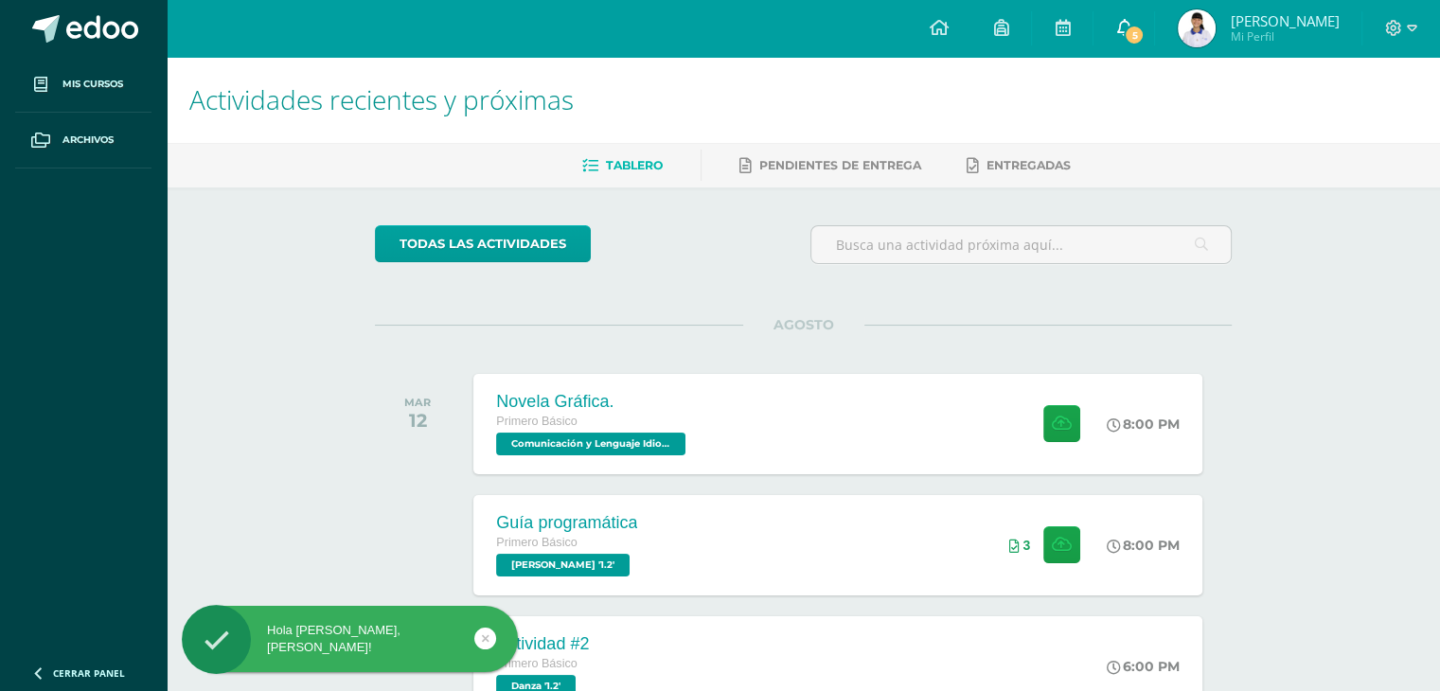
click at [1126, 39] on span "5" at bounding box center [1134, 35] width 21 height 21
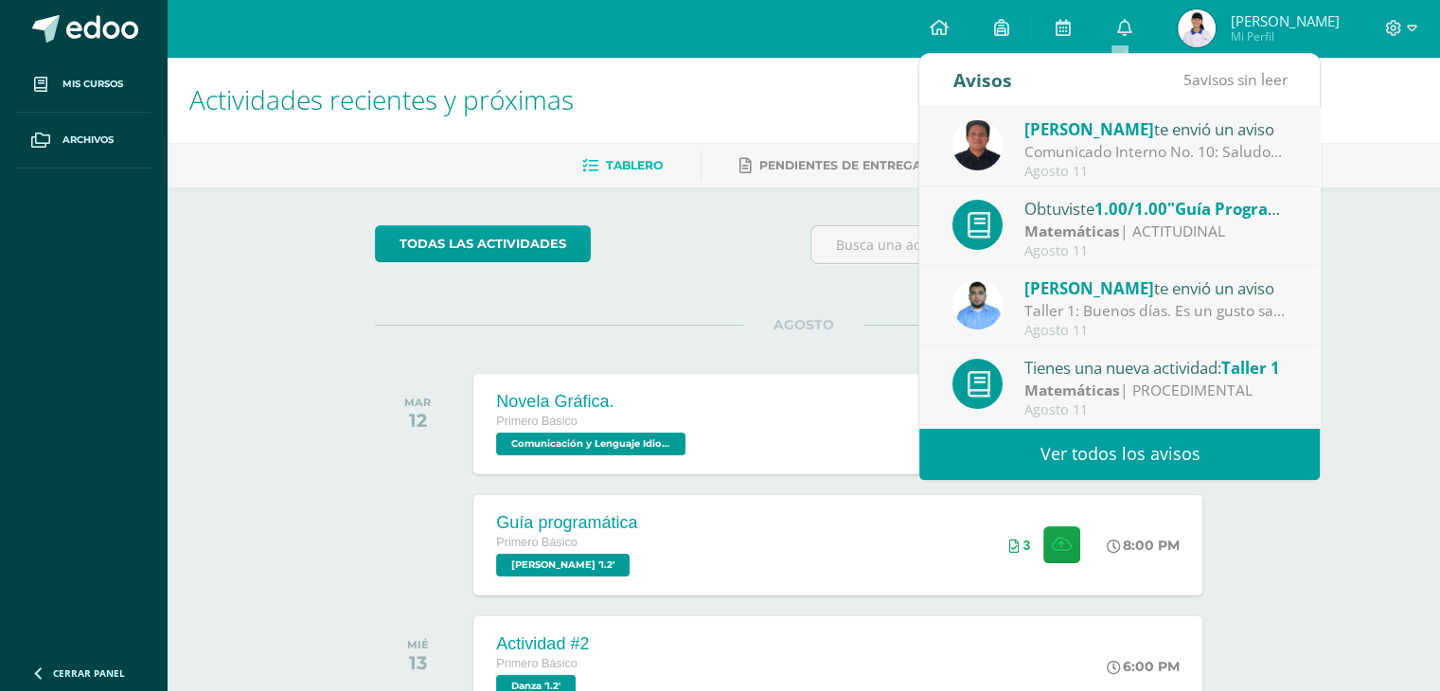
click at [1159, 457] on link "Ver todos los avisos" at bounding box center [1120, 454] width 401 height 52
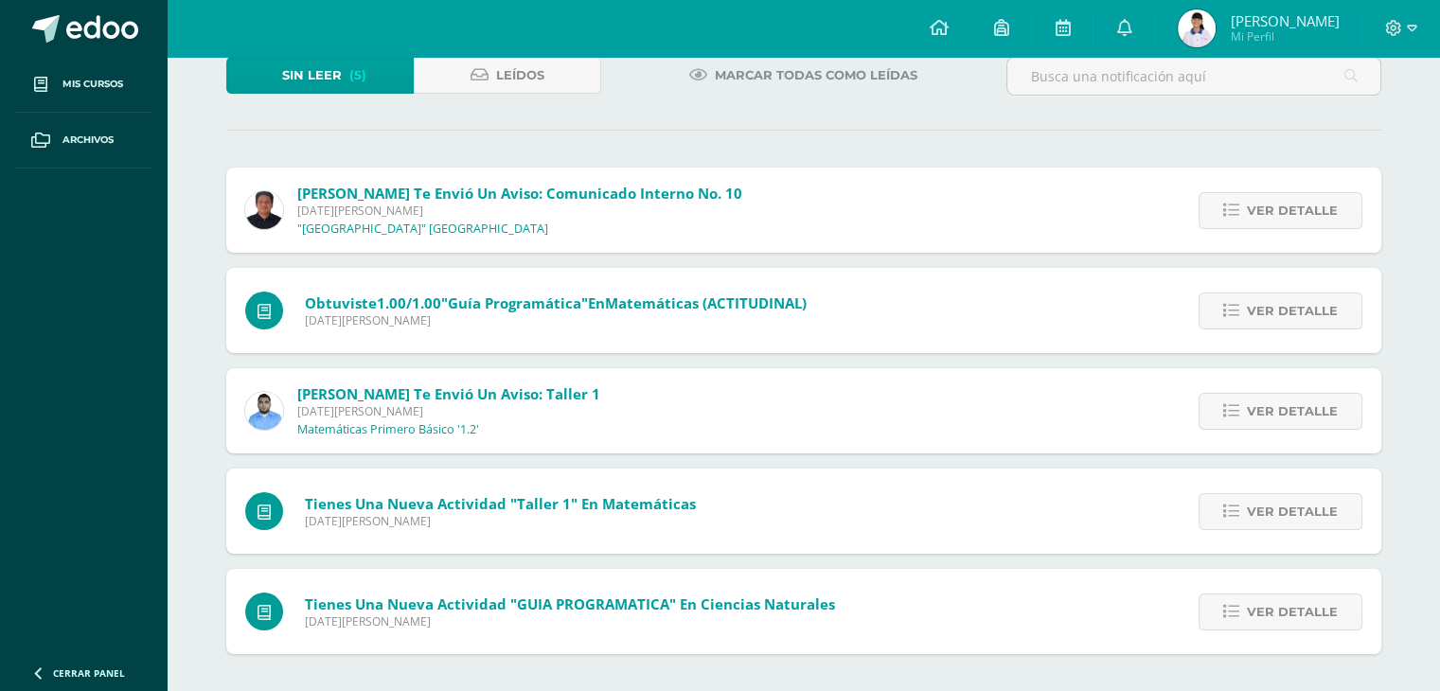
scroll to position [125, 0]
click at [1247, 607] on link "Ver detalle" at bounding box center [1281, 611] width 164 height 37
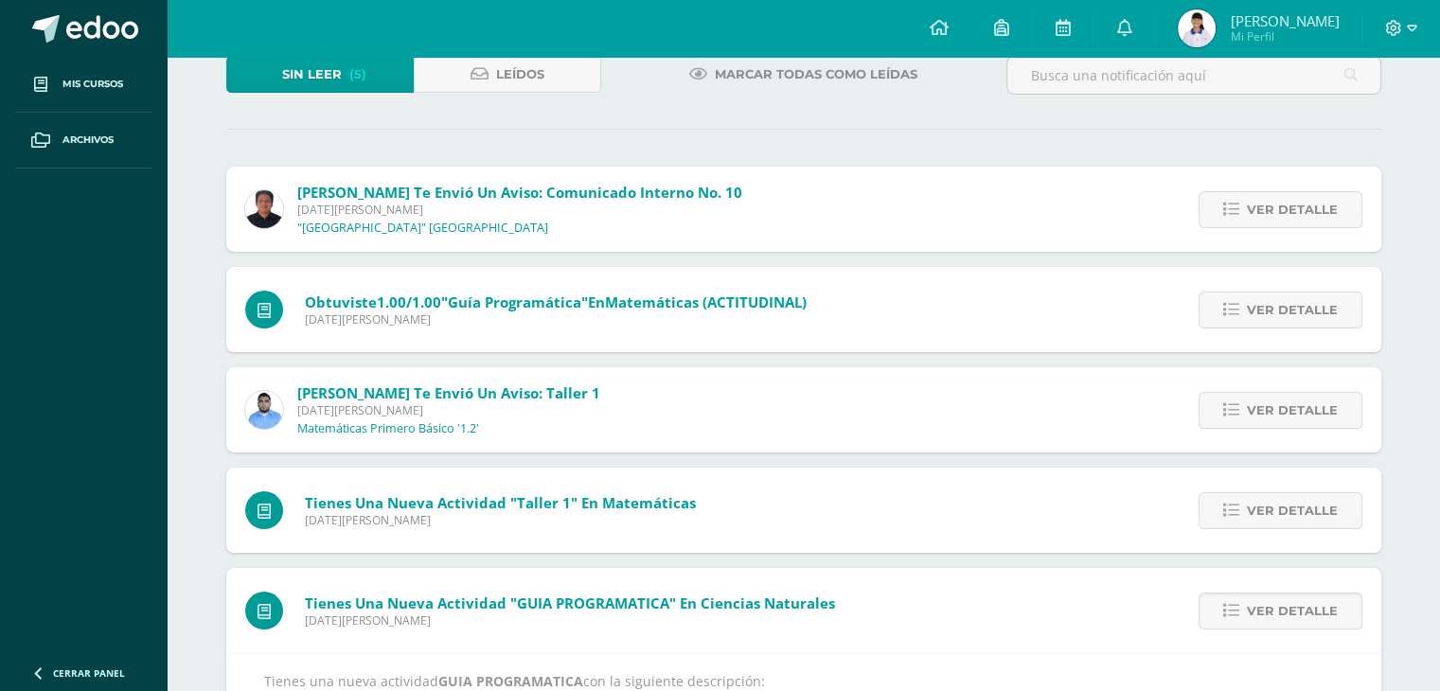
scroll to position [248, 0]
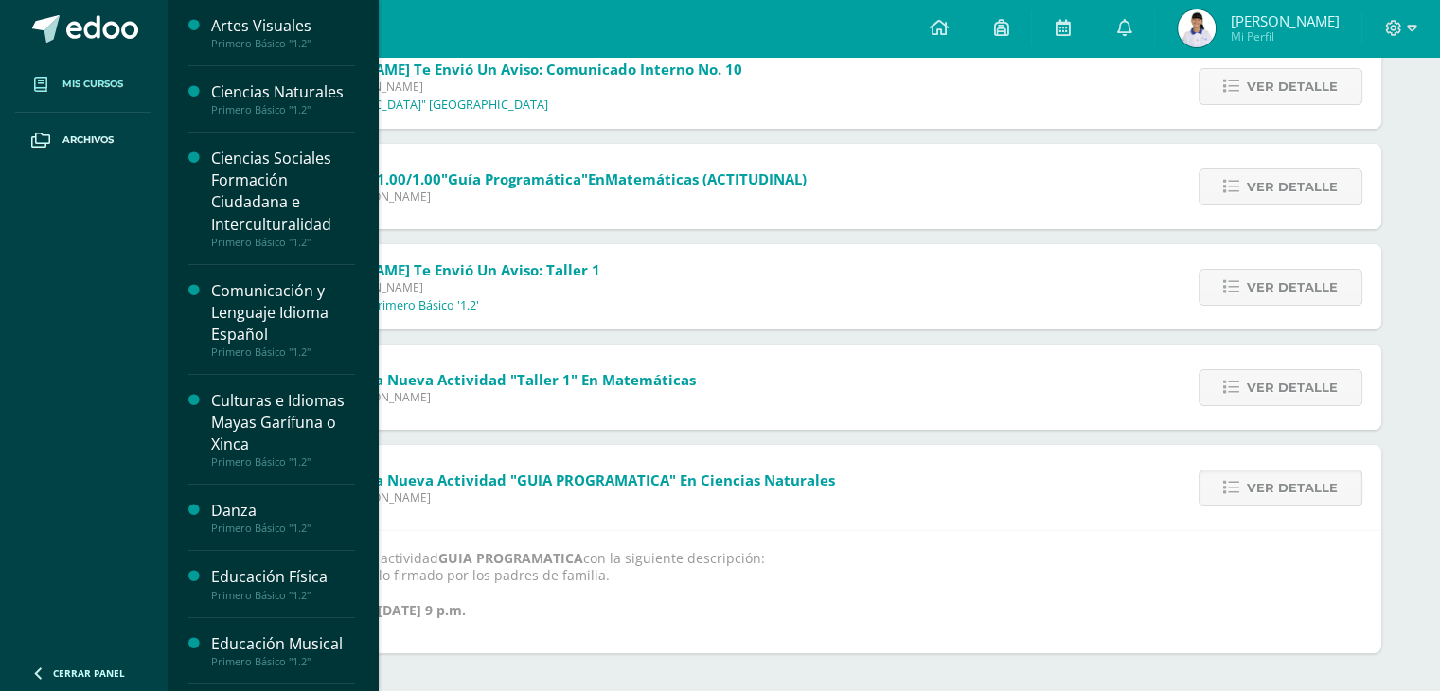
click at [100, 69] on link "Mis cursos" at bounding box center [83, 85] width 136 height 56
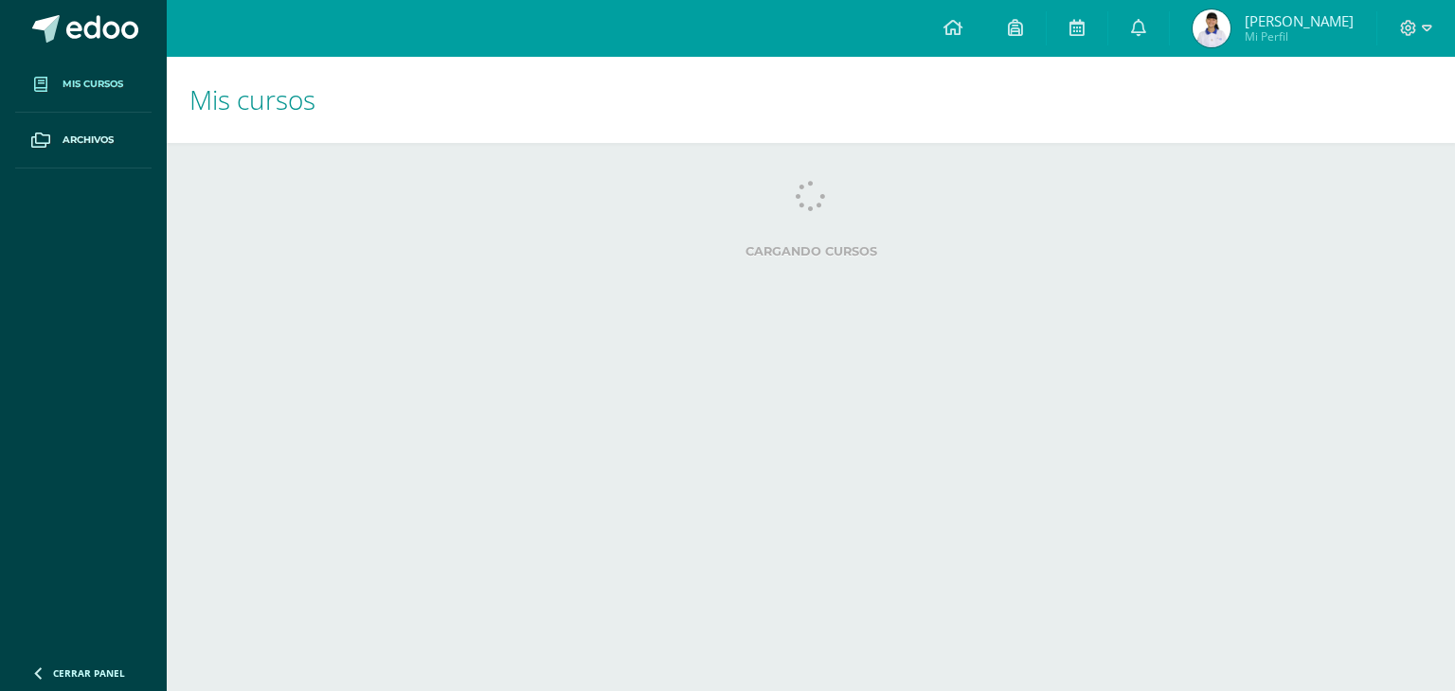
click at [247, 107] on span "Mis cursos" at bounding box center [252, 99] width 126 height 36
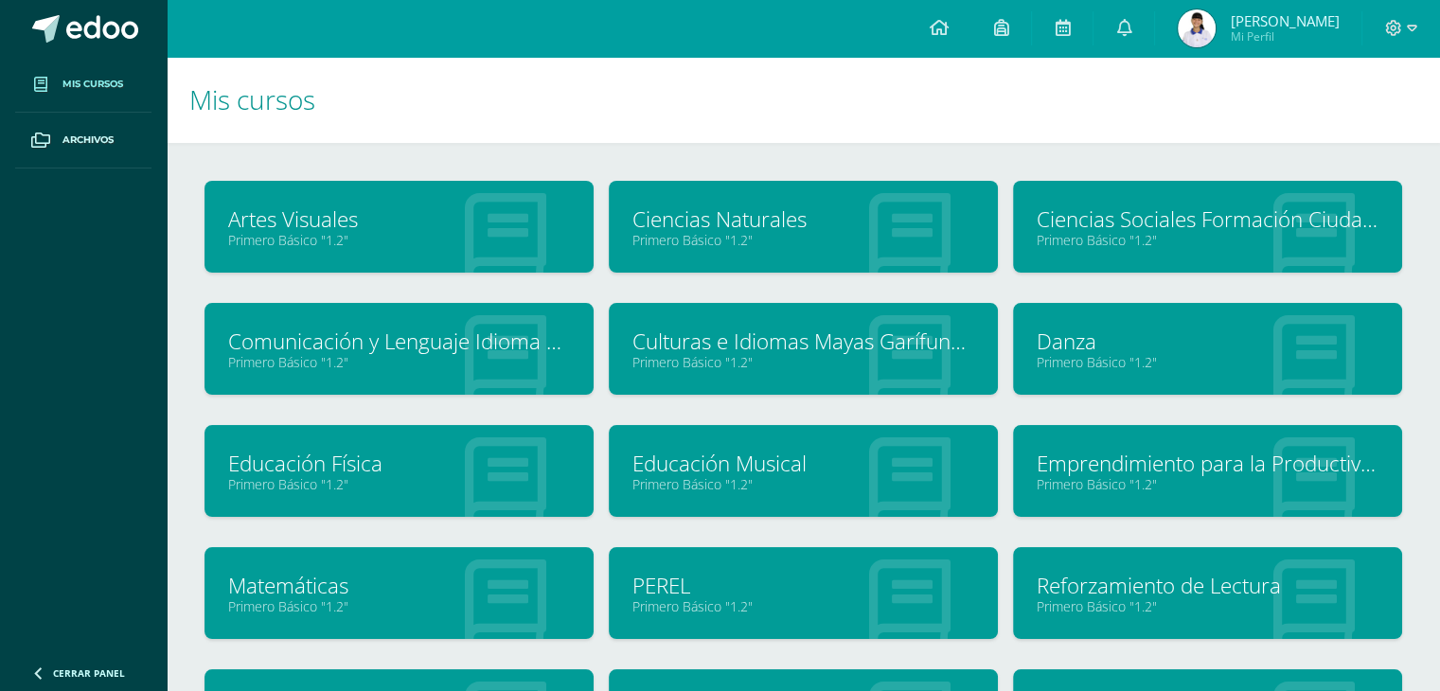
click at [752, 209] on link "Ciencias Naturales" at bounding box center [804, 219] width 342 height 29
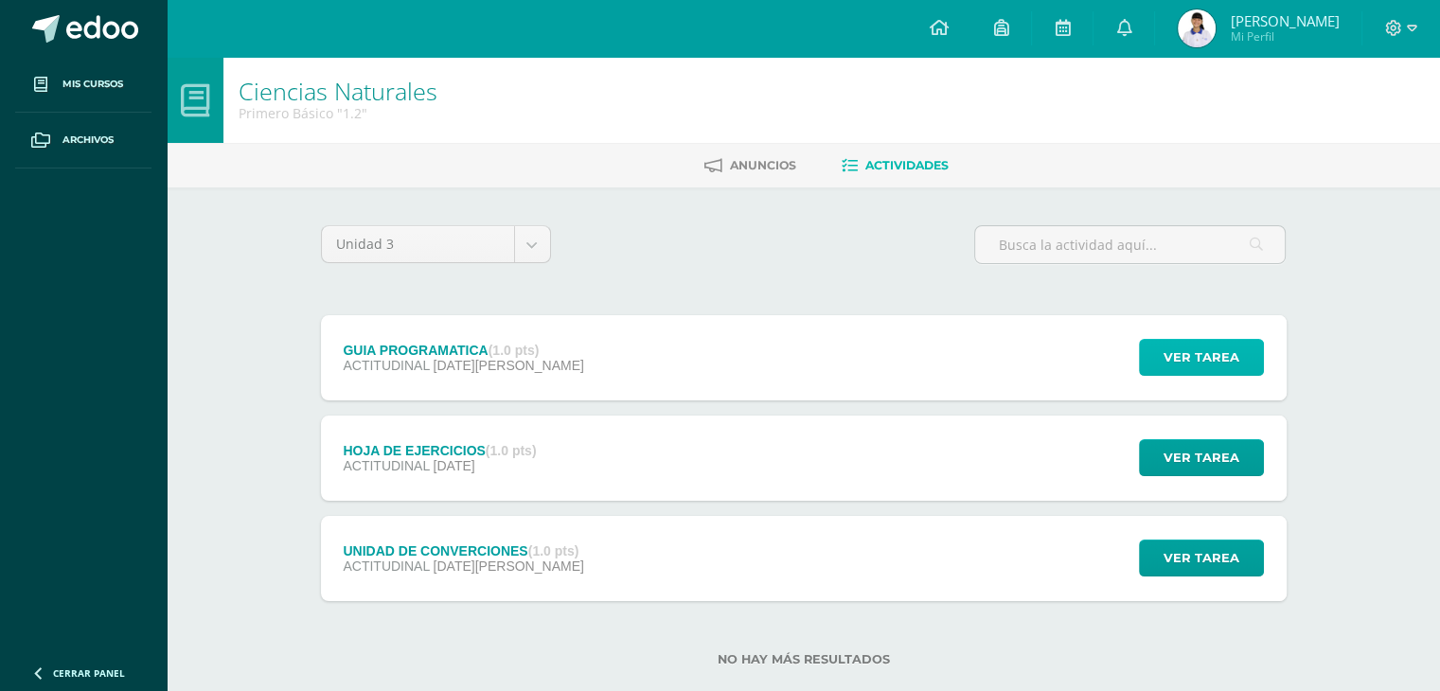
click at [1238, 351] on span "Ver tarea" at bounding box center [1202, 357] width 76 height 35
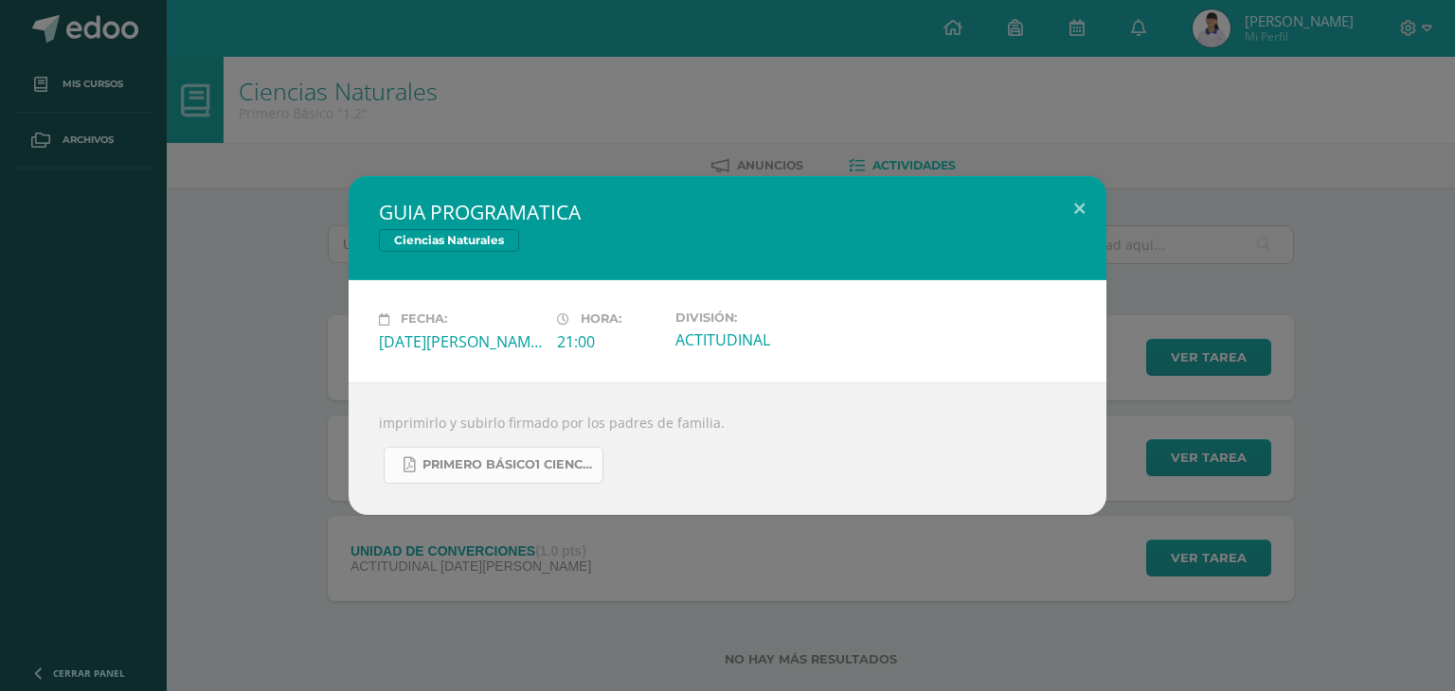
click at [551, 463] on span "Primero Básico1 ciencias naturales..pdf" at bounding box center [507, 464] width 170 height 15
click at [1075, 209] on button at bounding box center [1079, 208] width 54 height 64
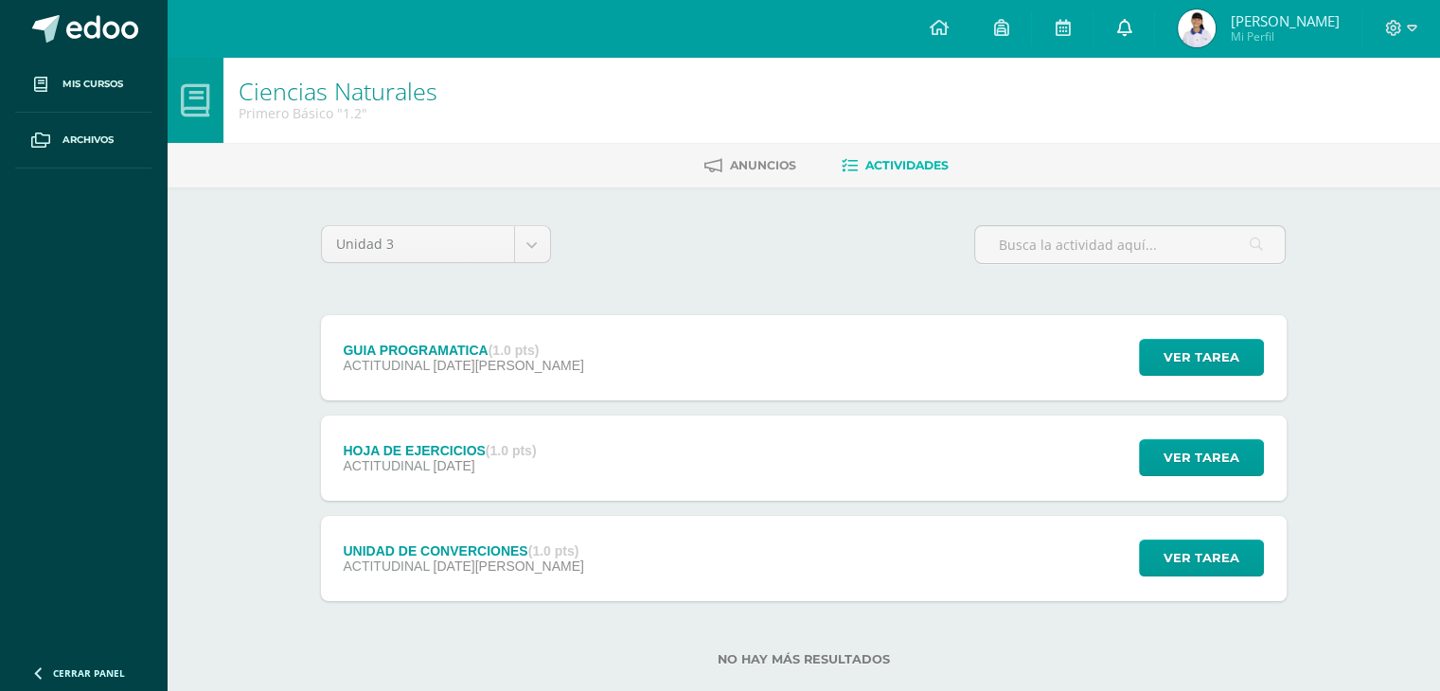
click at [1125, 24] on icon at bounding box center [1123, 27] width 15 height 17
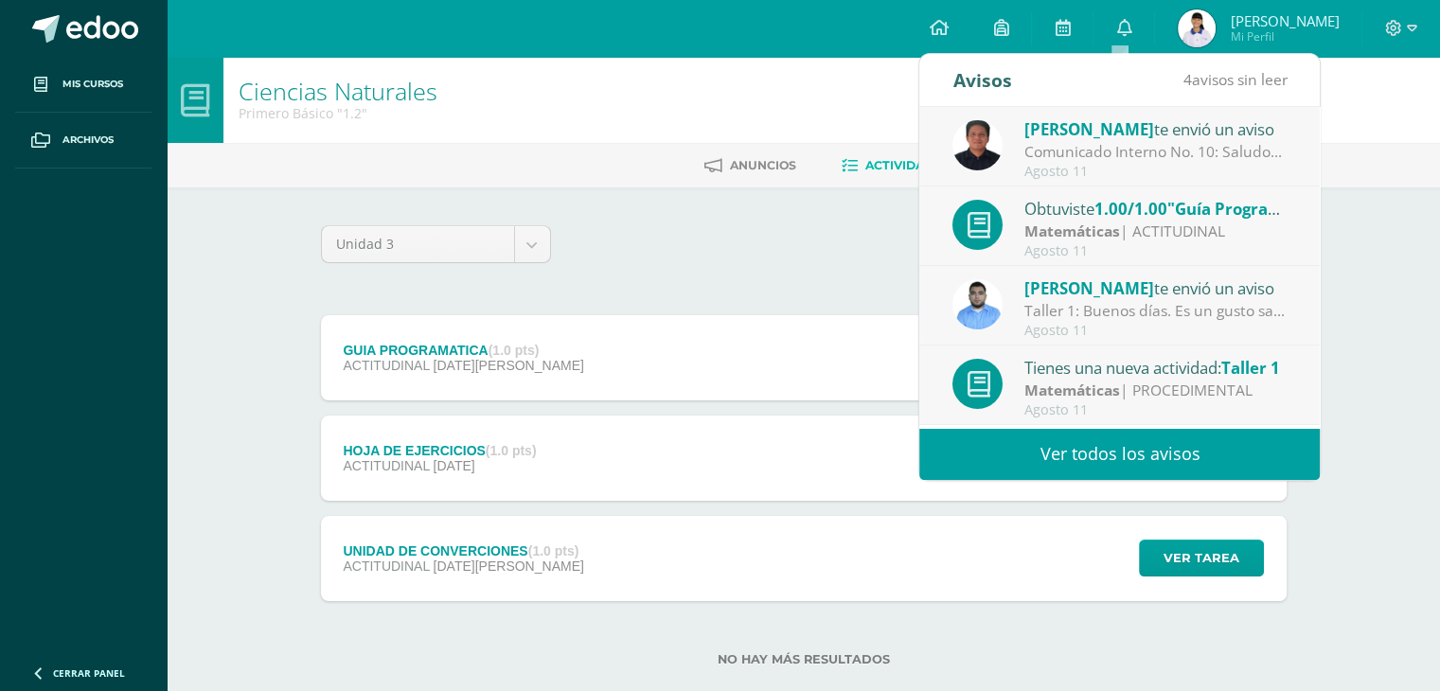
click at [1040, 442] on link "Ver todos los avisos" at bounding box center [1120, 454] width 401 height 52
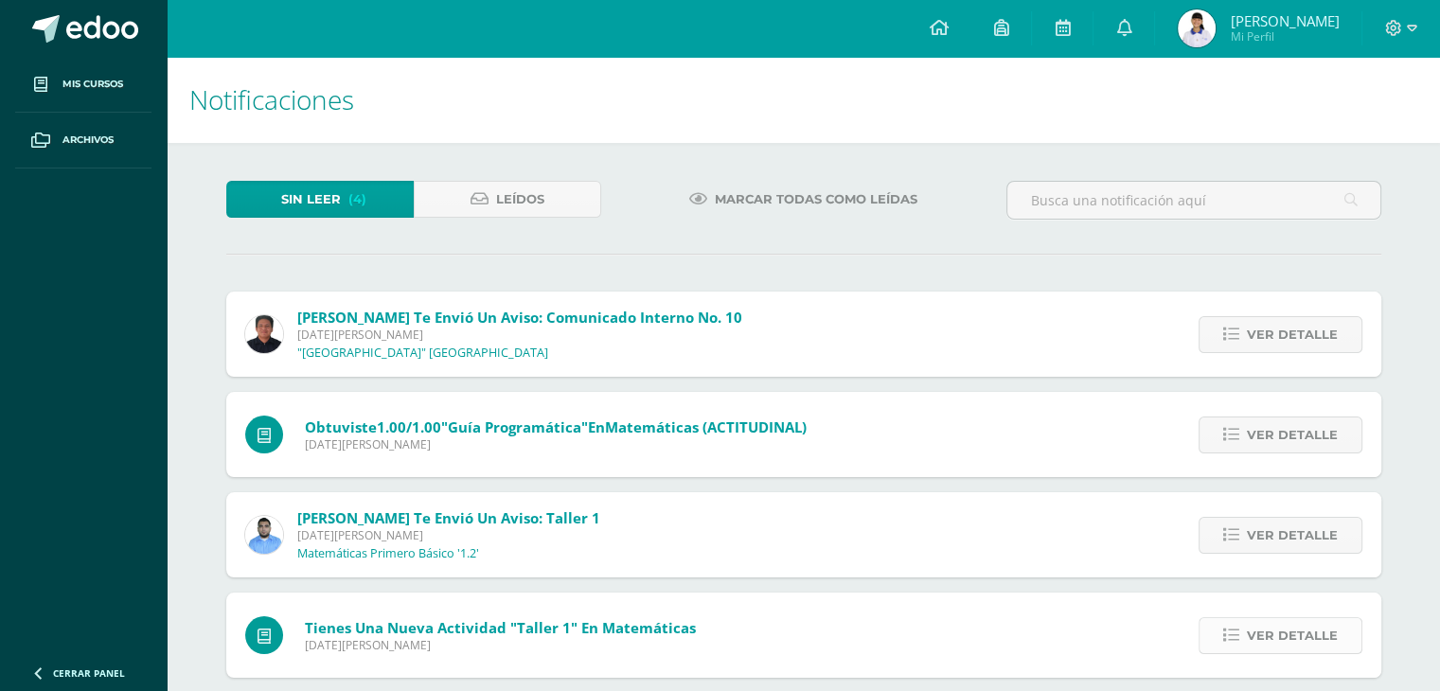
click at [1318, 634] on span "Ver detalle" at bounding box center [1292, 635] width 91 height 35
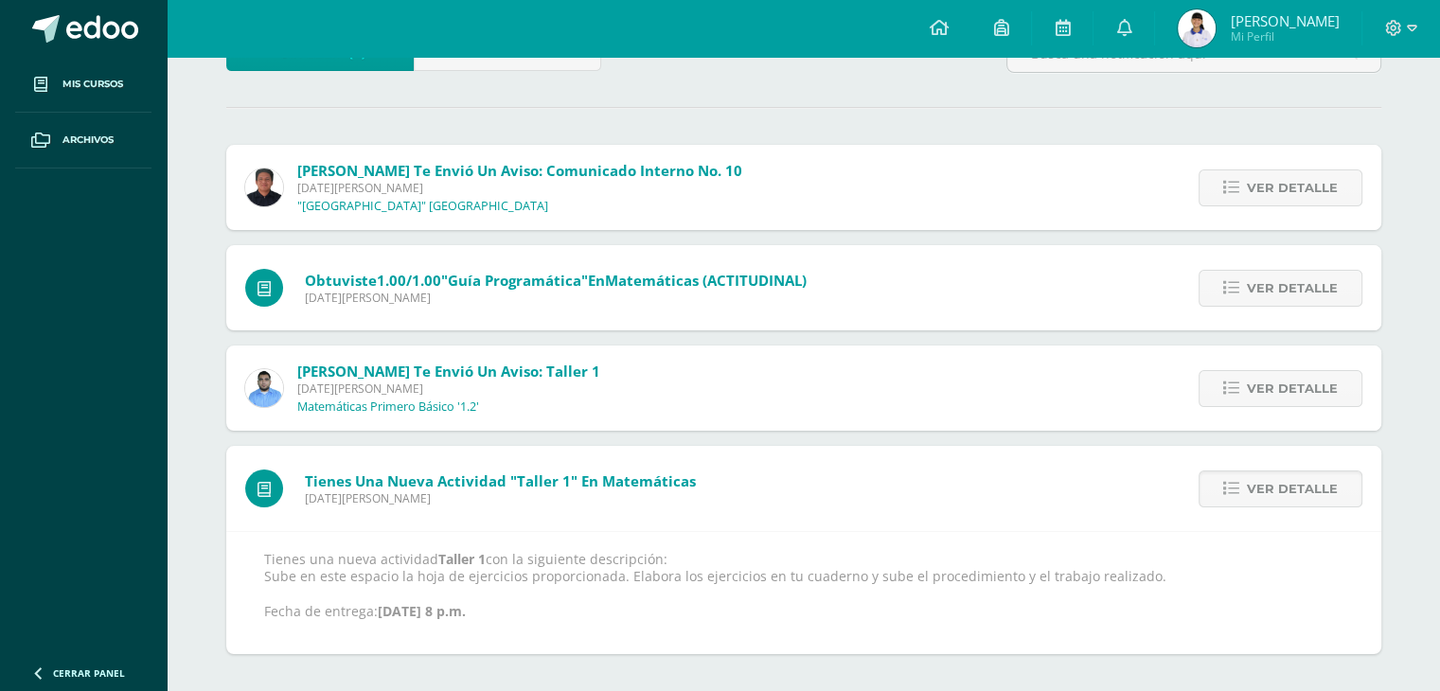
scroll to position [148, 0]
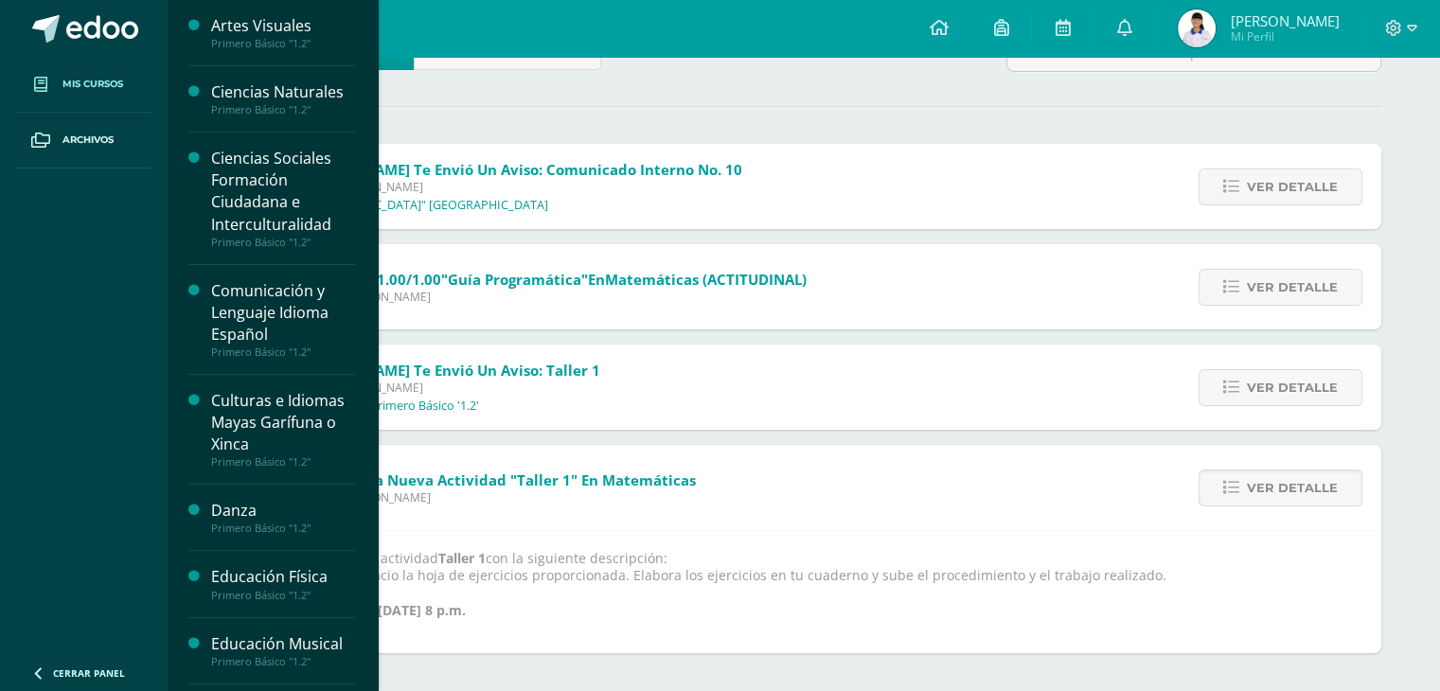
click at [80, 87] on span "Mis cursos" at bounding box center [92, 84] width 61 height 15
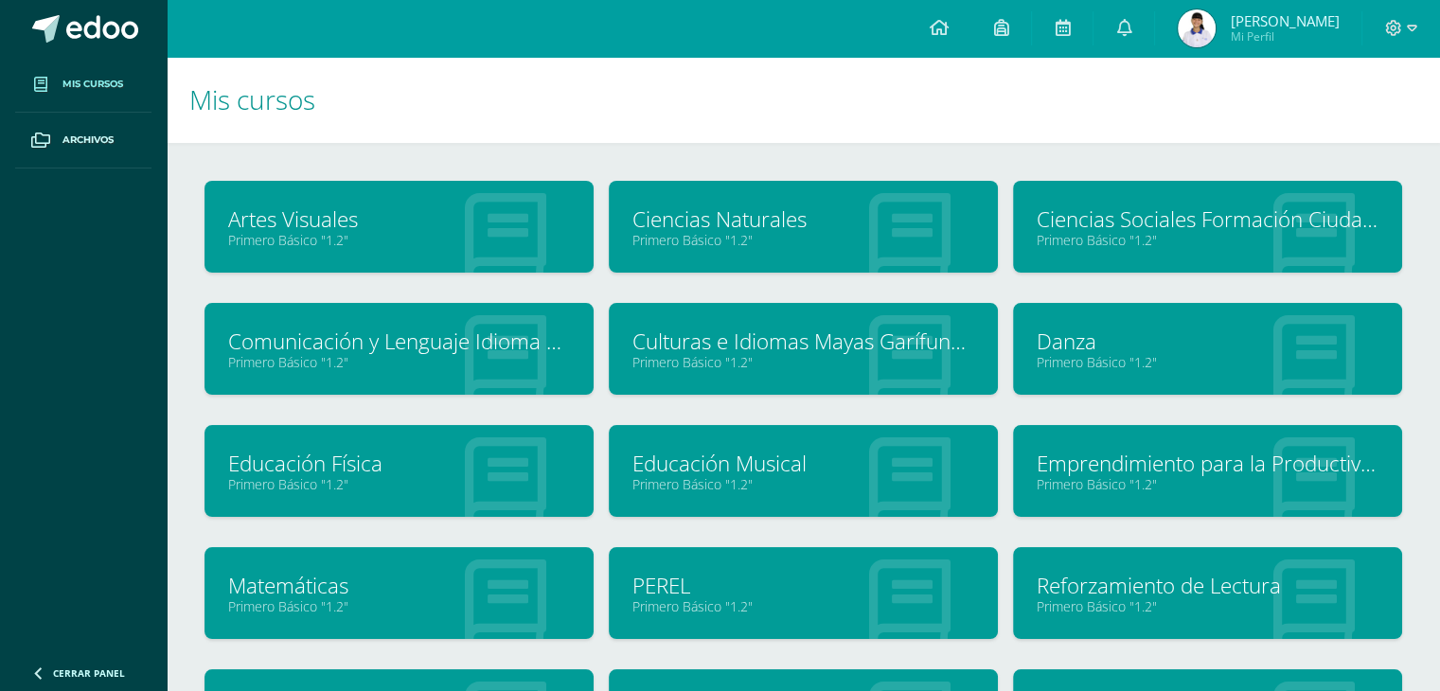
click at [274, 580] on link "Matemáticas" at bounding box center [399, 585] width 342 height 29
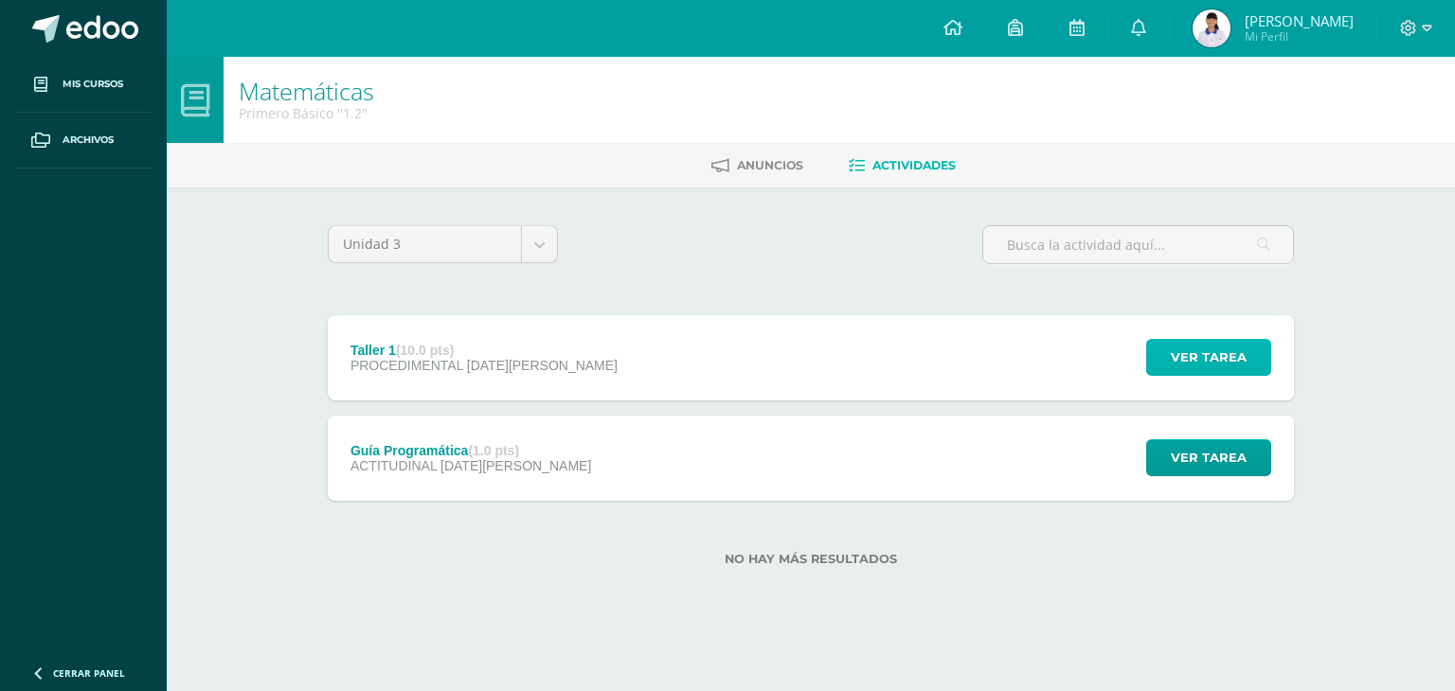
click at [1219, 363] on span "Ver tarea" at bounding box center [1208, 357] width 76 height 35
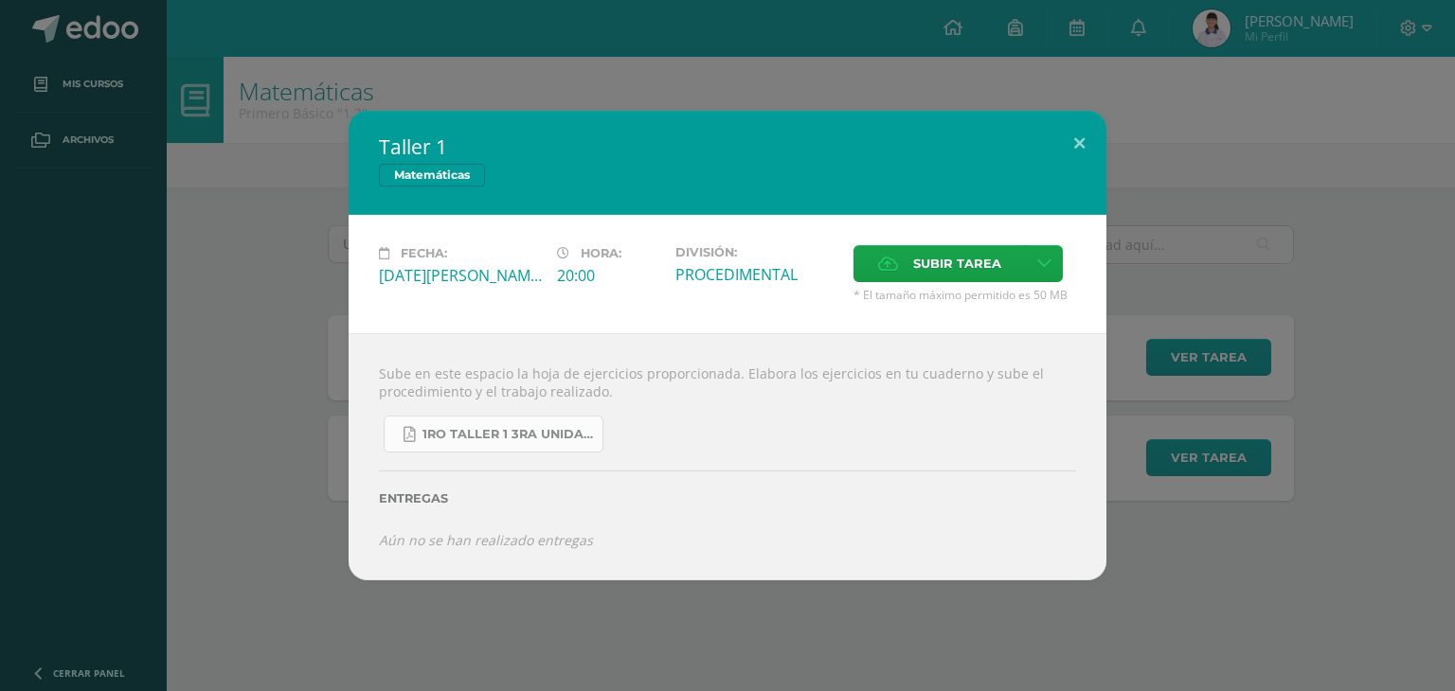
click at [527, 438] on span "1ro taller 1 3ra unidad.pdf" at bounding box center [507, 434] width 170 height 15
click at [1085, 139] on button at bounding box center [1079, 143] width 54 height 64
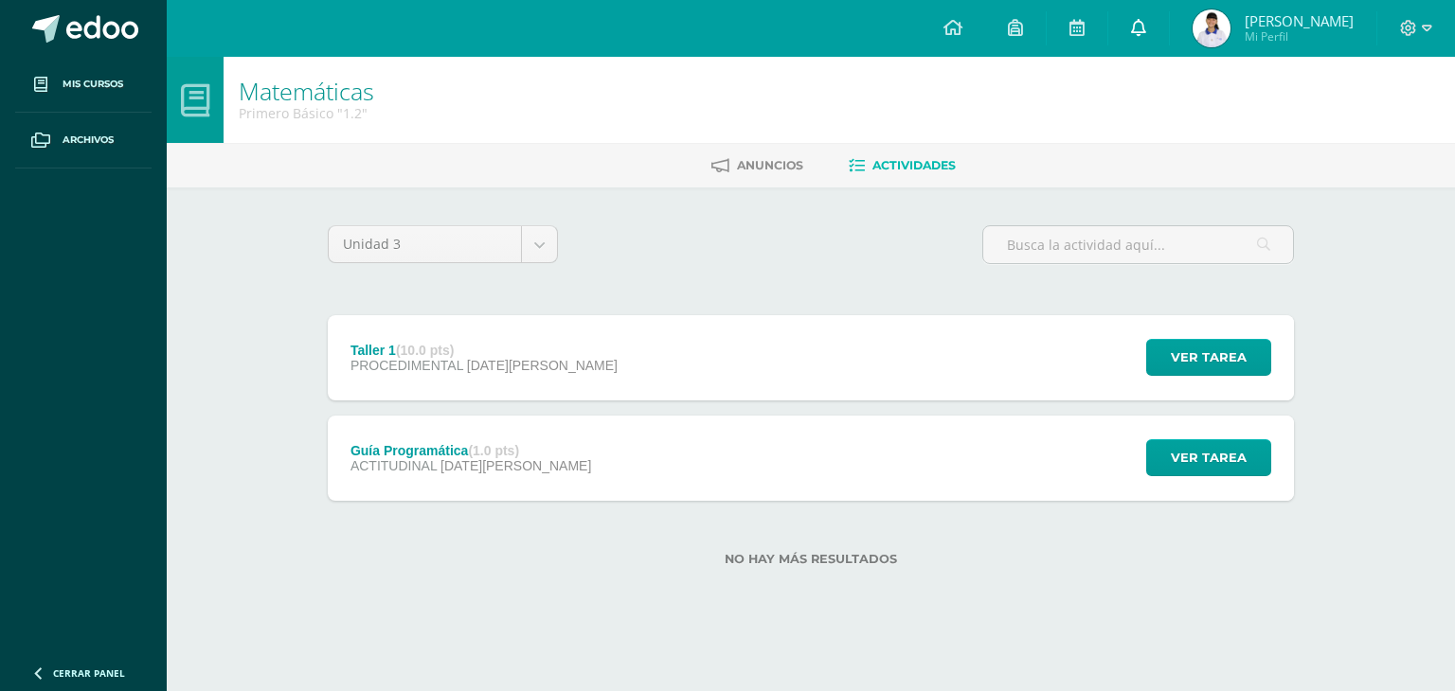
click at [1136, 42] on link at bounding box center [1138, 28] width 61 height 57
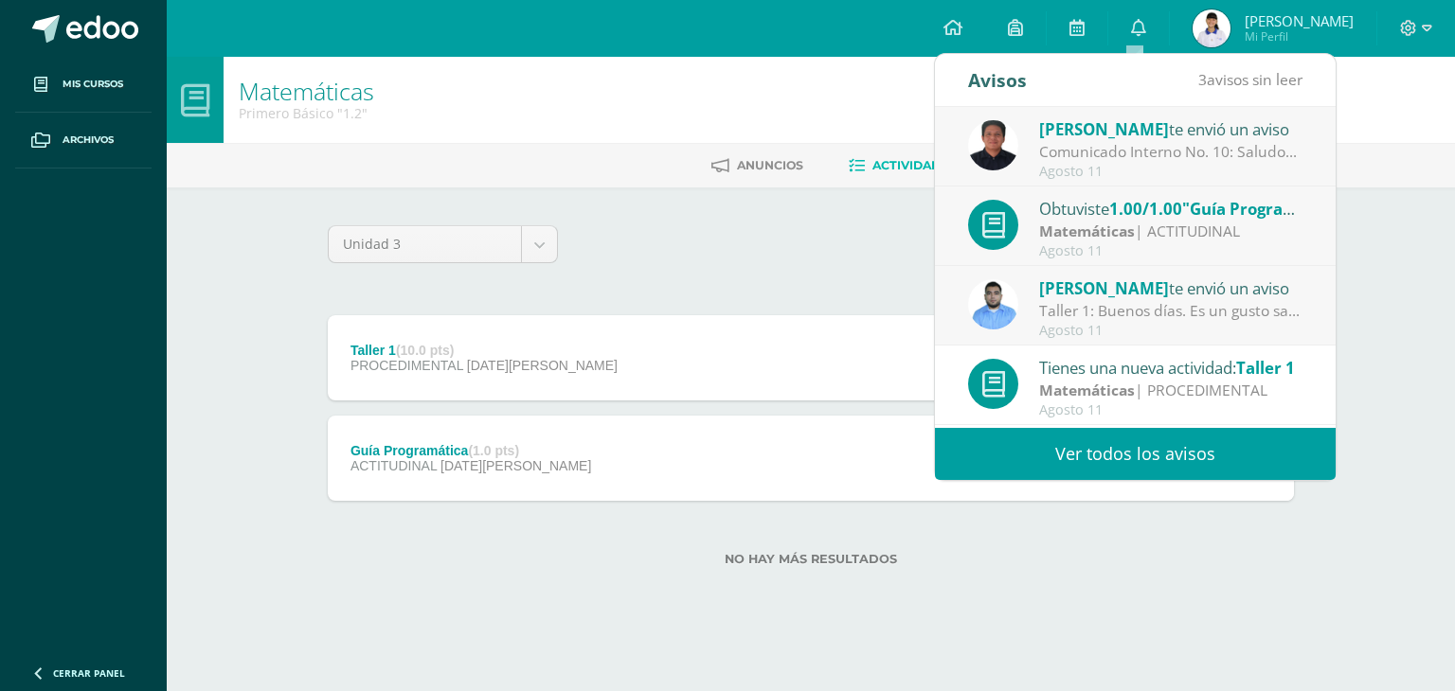
click at [1106, 443] on link "Ver todos los avisos" at bounding box center [1135, 454] width 401 height 52
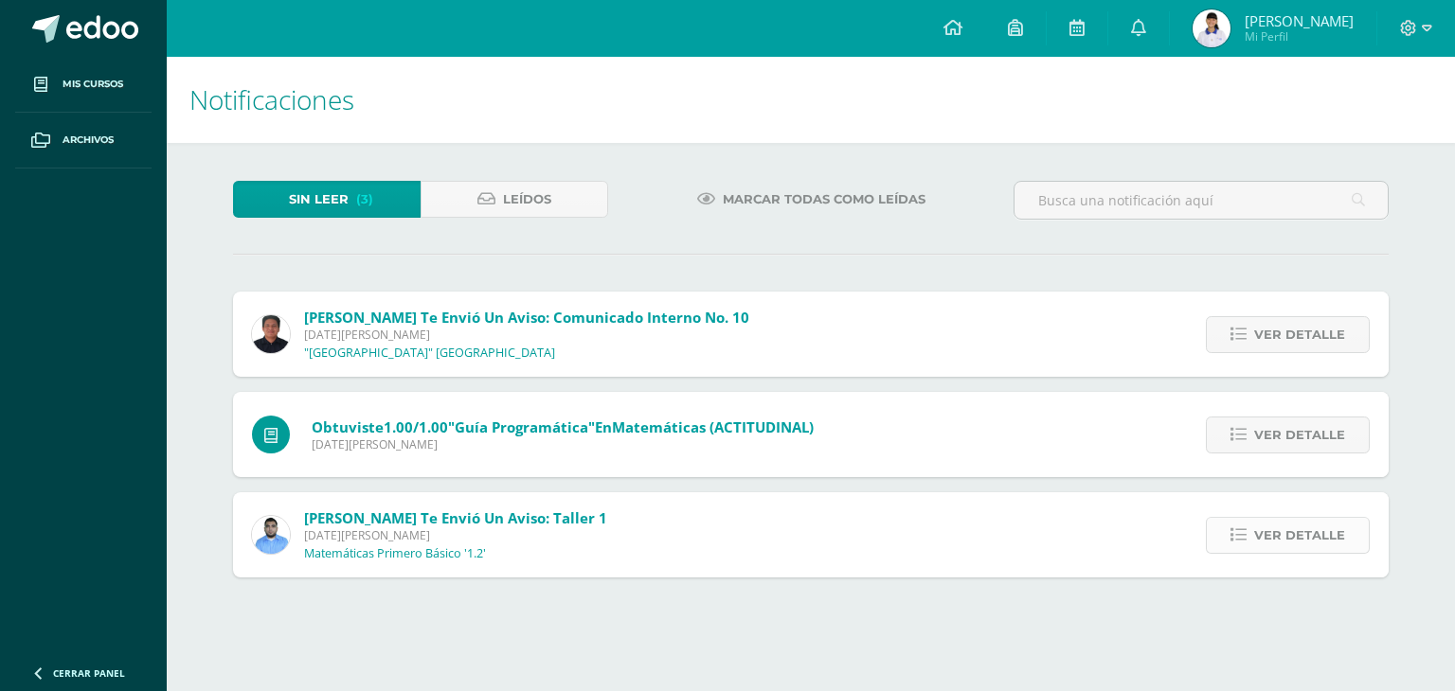
click at [1305, 545] on span "Ver detalle" at bounding box center [1299, 535] width 91 height 35
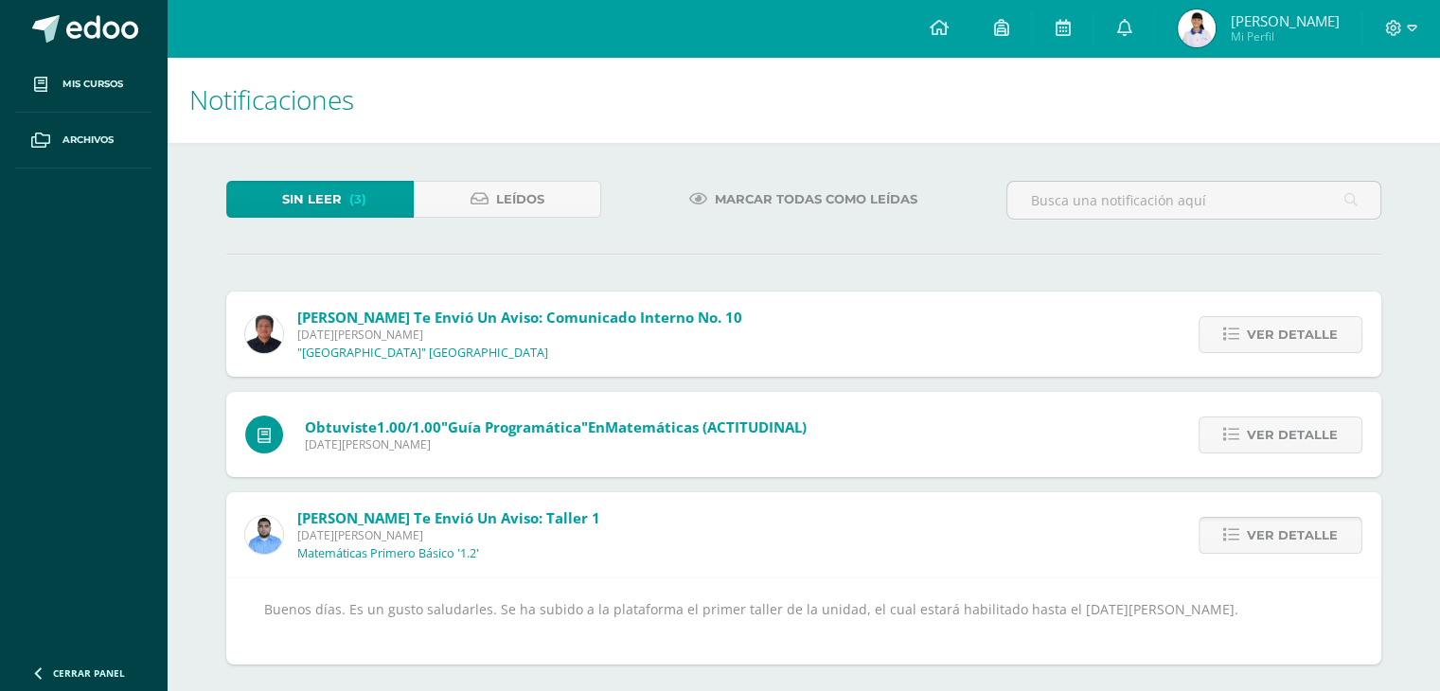
click at [1307, 531] on span "Ver detalle" at bounding box center [1292, 535] width 91 height 35
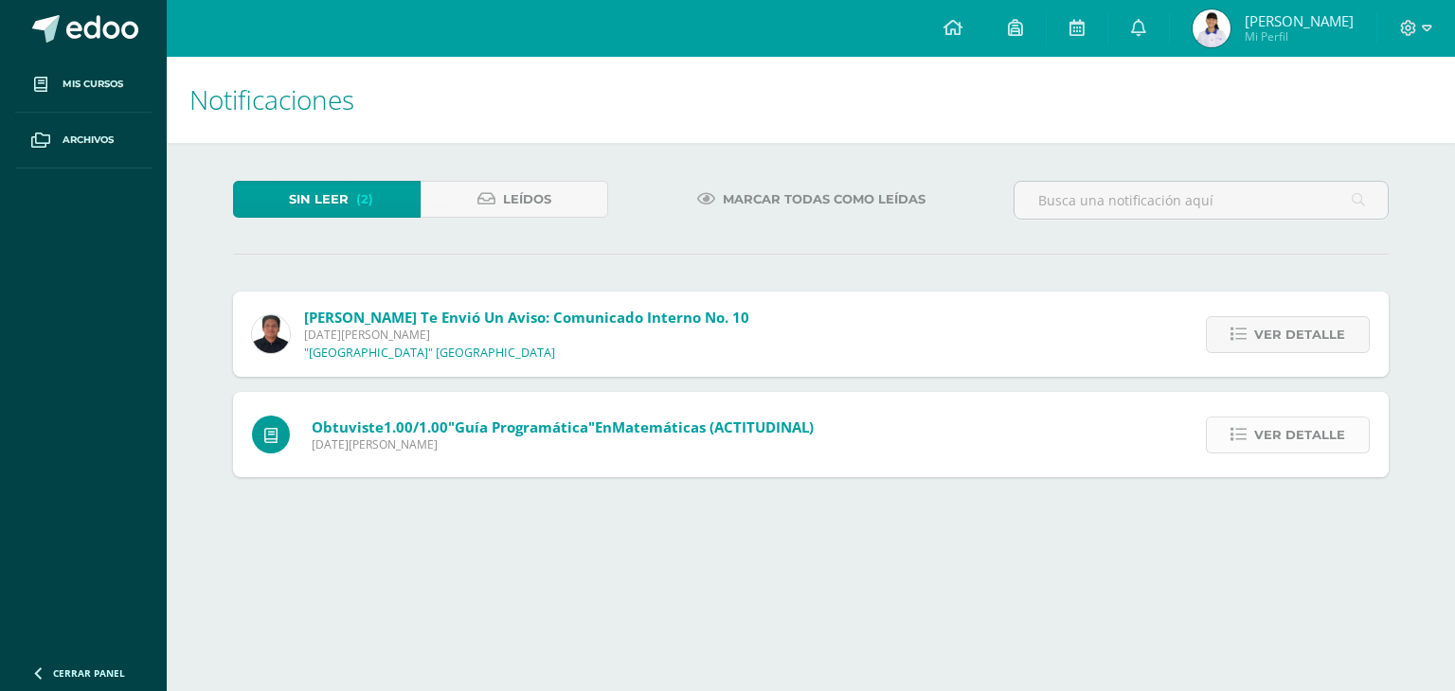
click at [1302, 444] on span "Ver detalle" at bounding box center [1299, 435] width 91 height 35
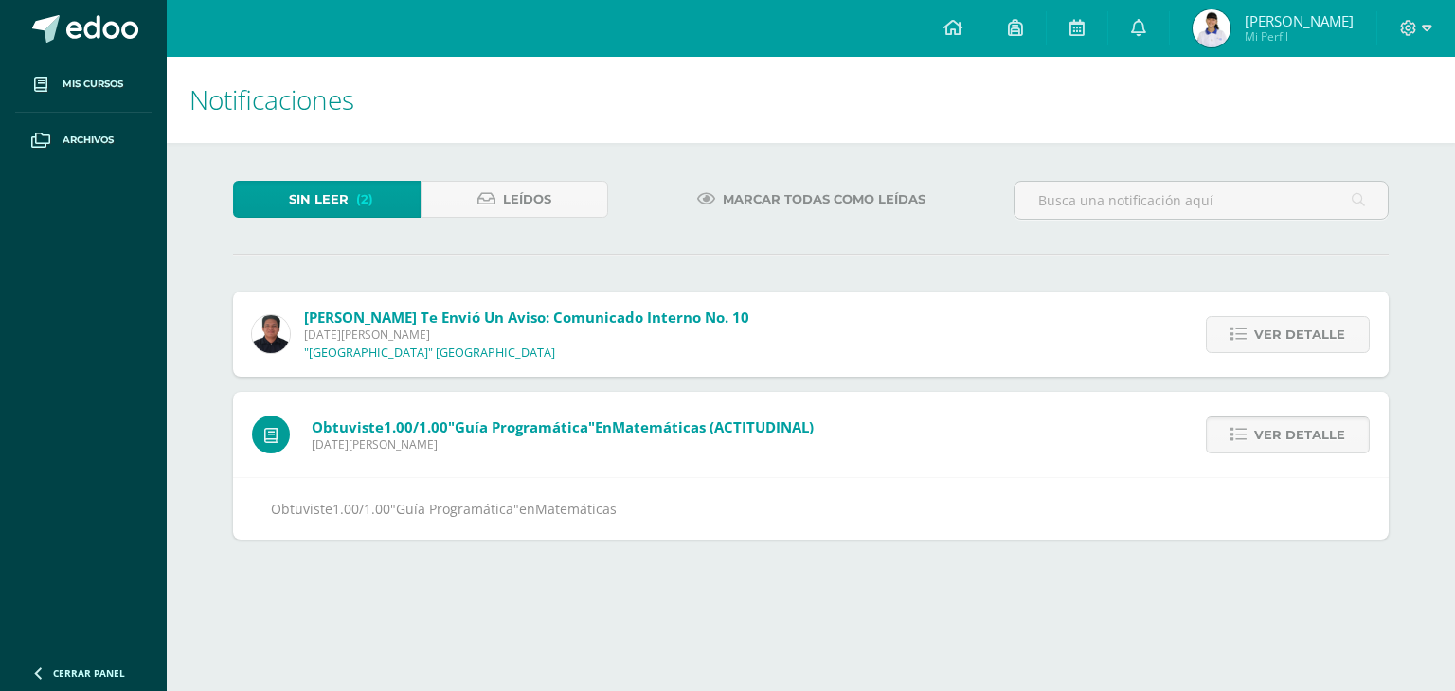
click at [1240, 429] on icon at bounding box center [1238, 435] width 16 height 16
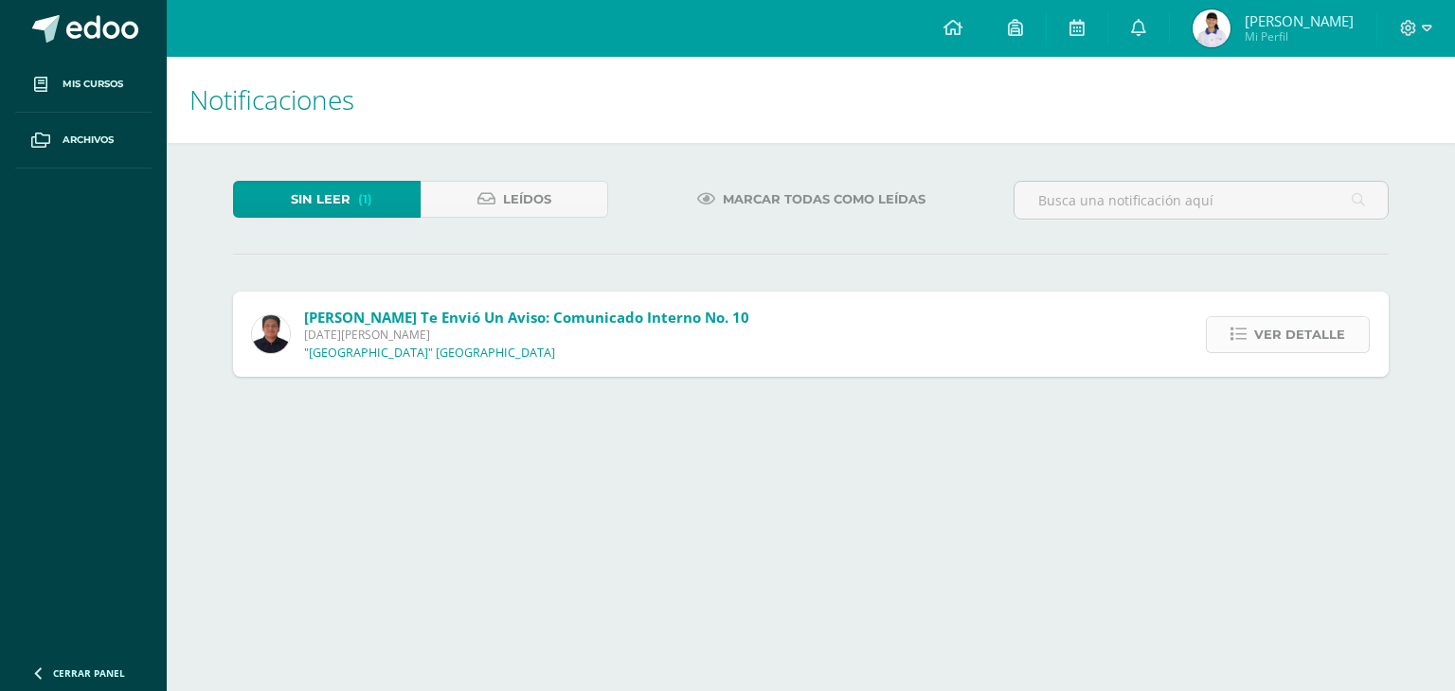
click at [1269, 330] on span "Ver detalle" at bounding box center [1299, 334] width 91 height 35
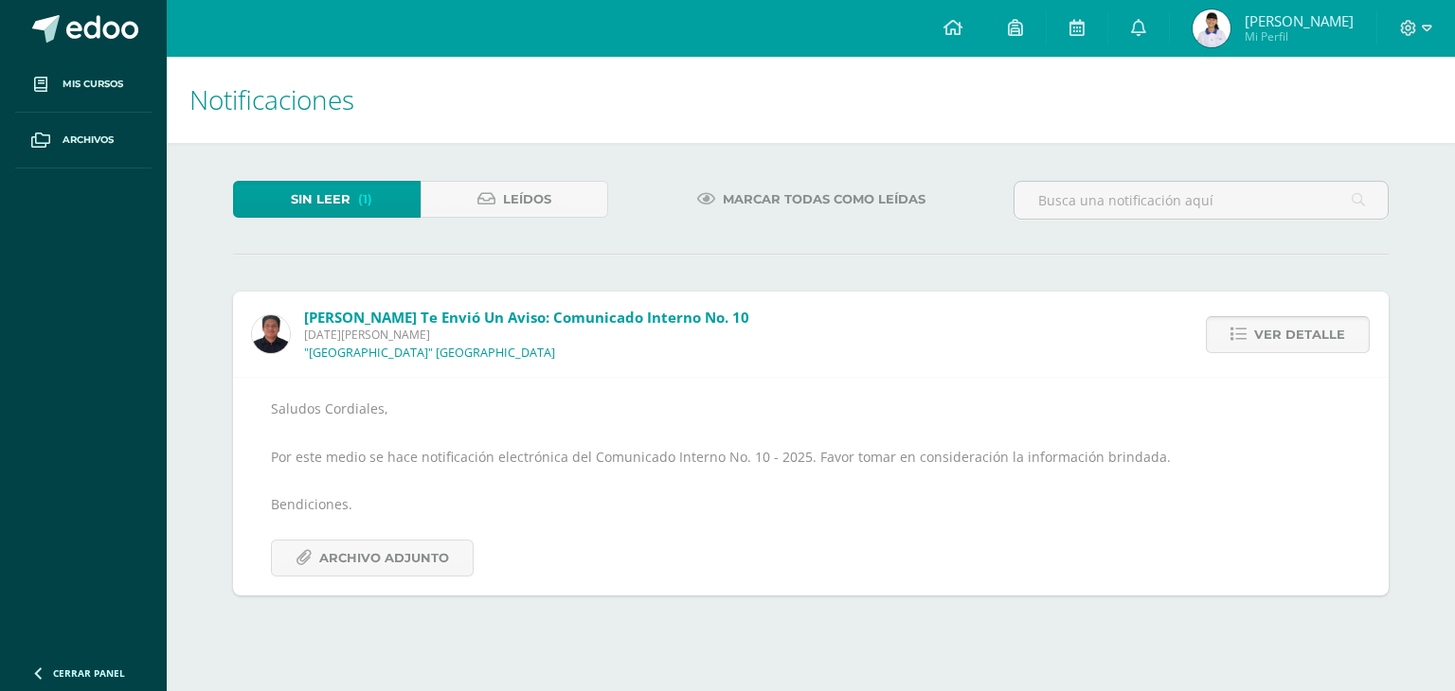
click at [1269, 330] on span "Ver detalle" at bounding box center [1299, 334] width 91 height 35
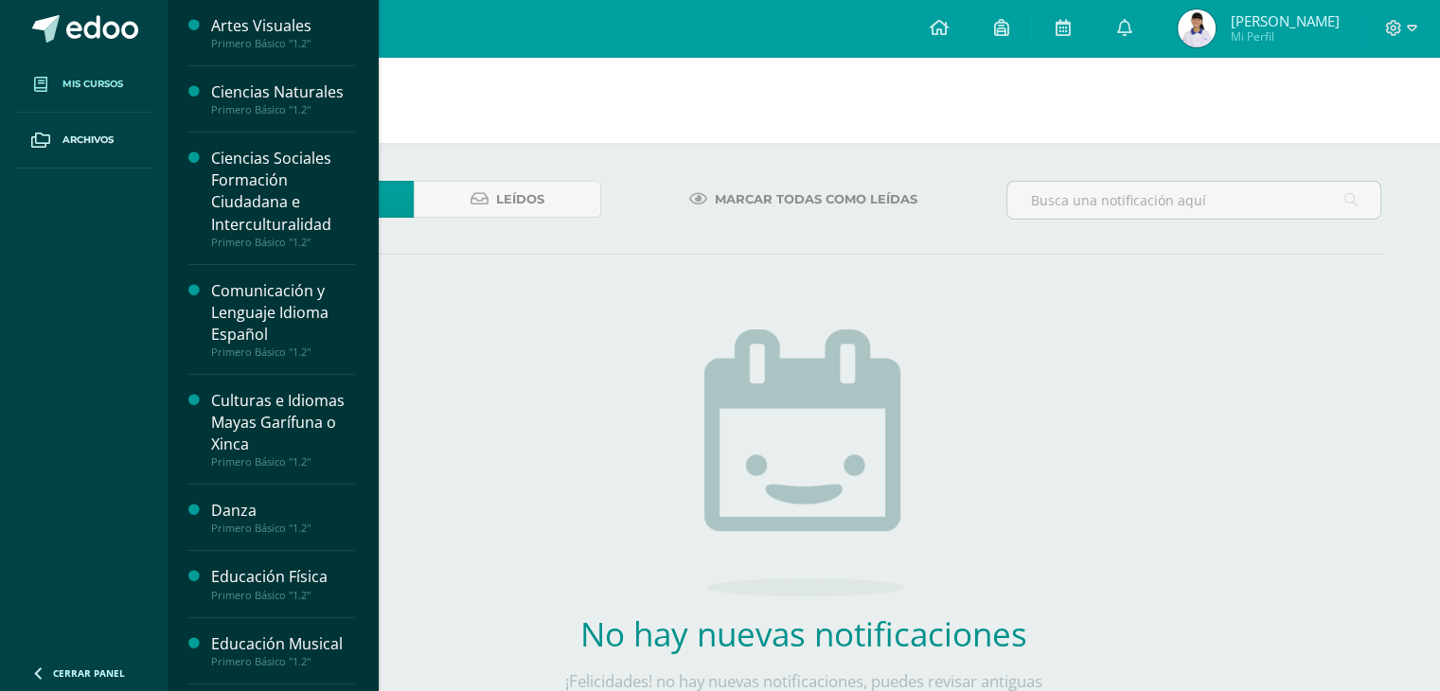
click at [98, 71] on link "Mis cursos" at bounding box center [83, 85] width 136 height 56
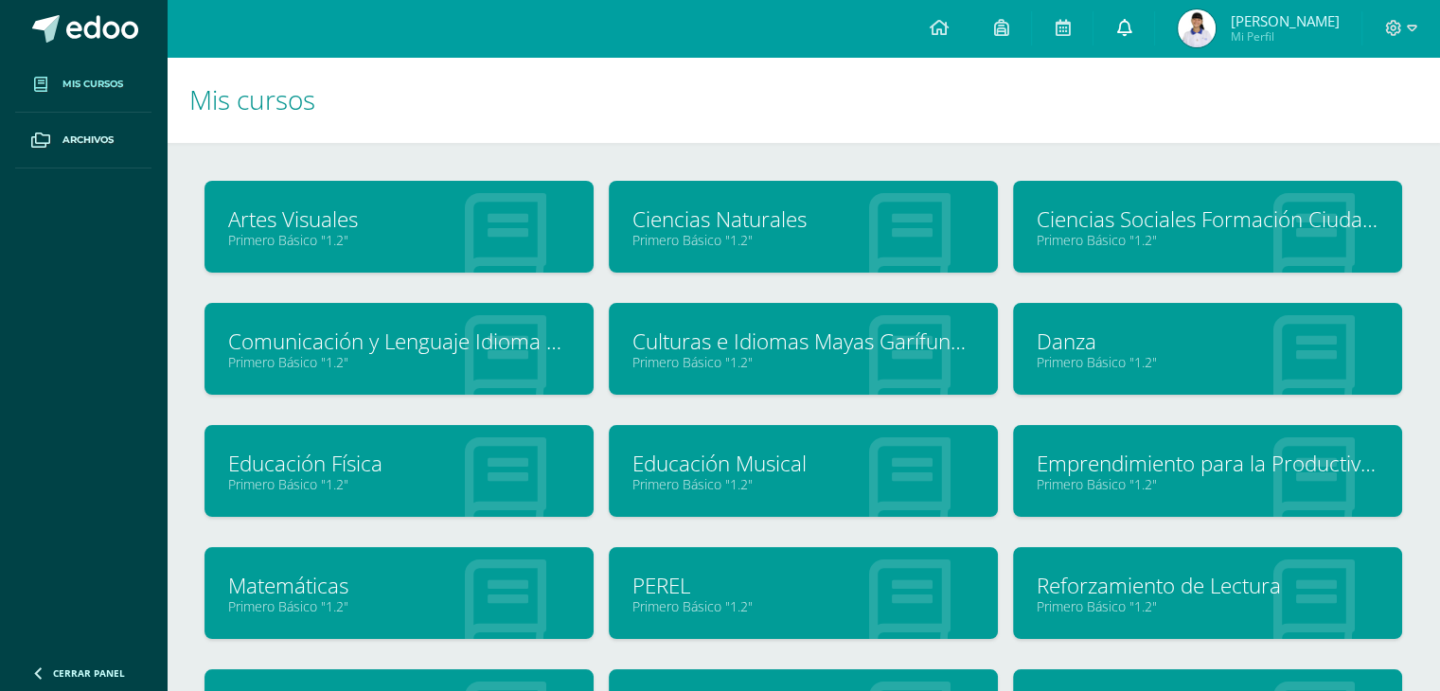
click at [1119, 33] on icon at bounding box center [1123, 27] width 15 height 17
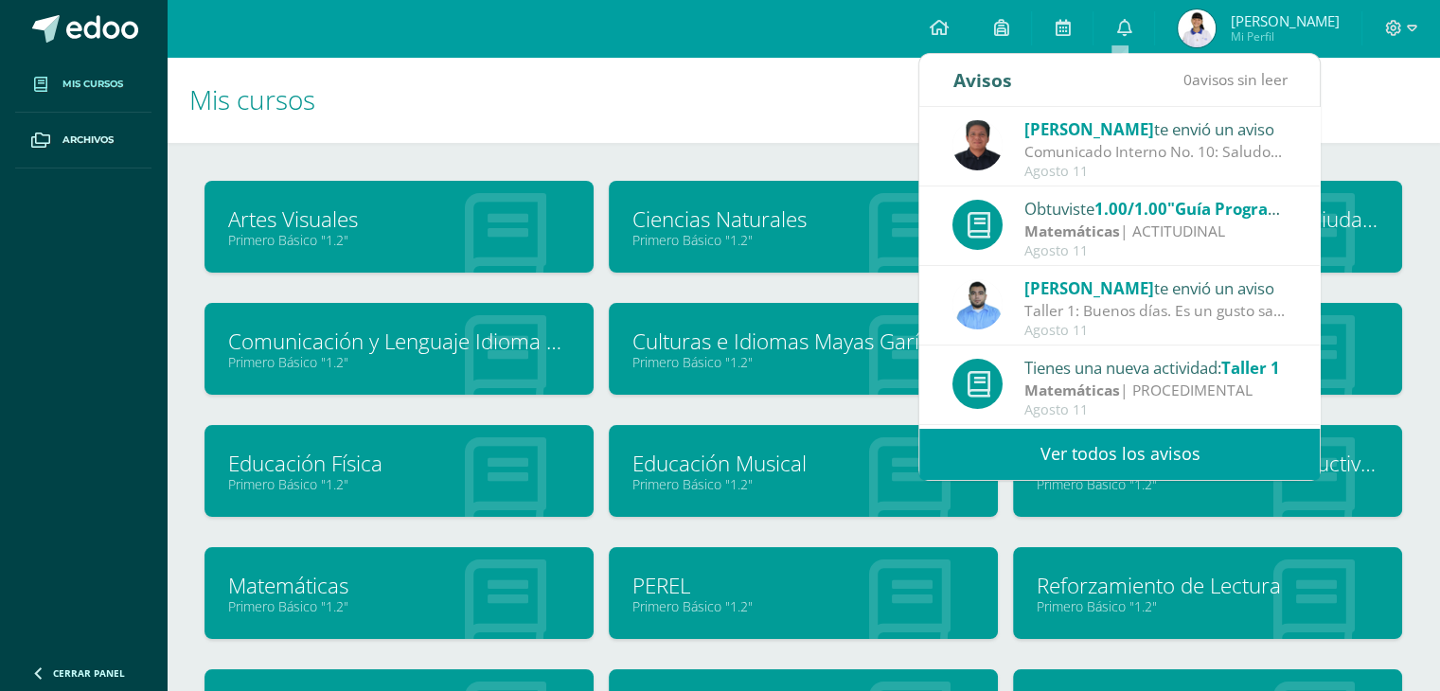
click at [1082, 134] on span "[PERSON_NAME]" at bounding box center [1090, 129] width 130 height 22
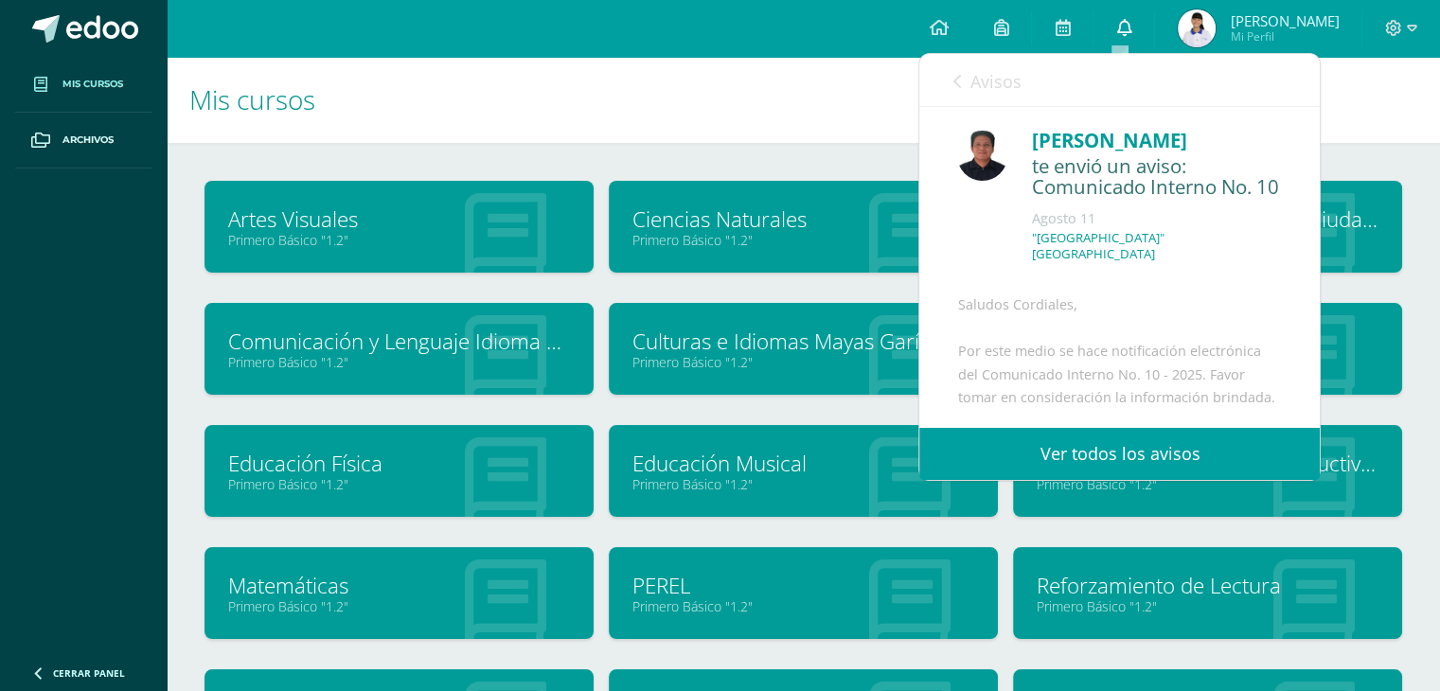
click at [1126, 22] on icon at bounding box center [1123, 27] width 15 height 17
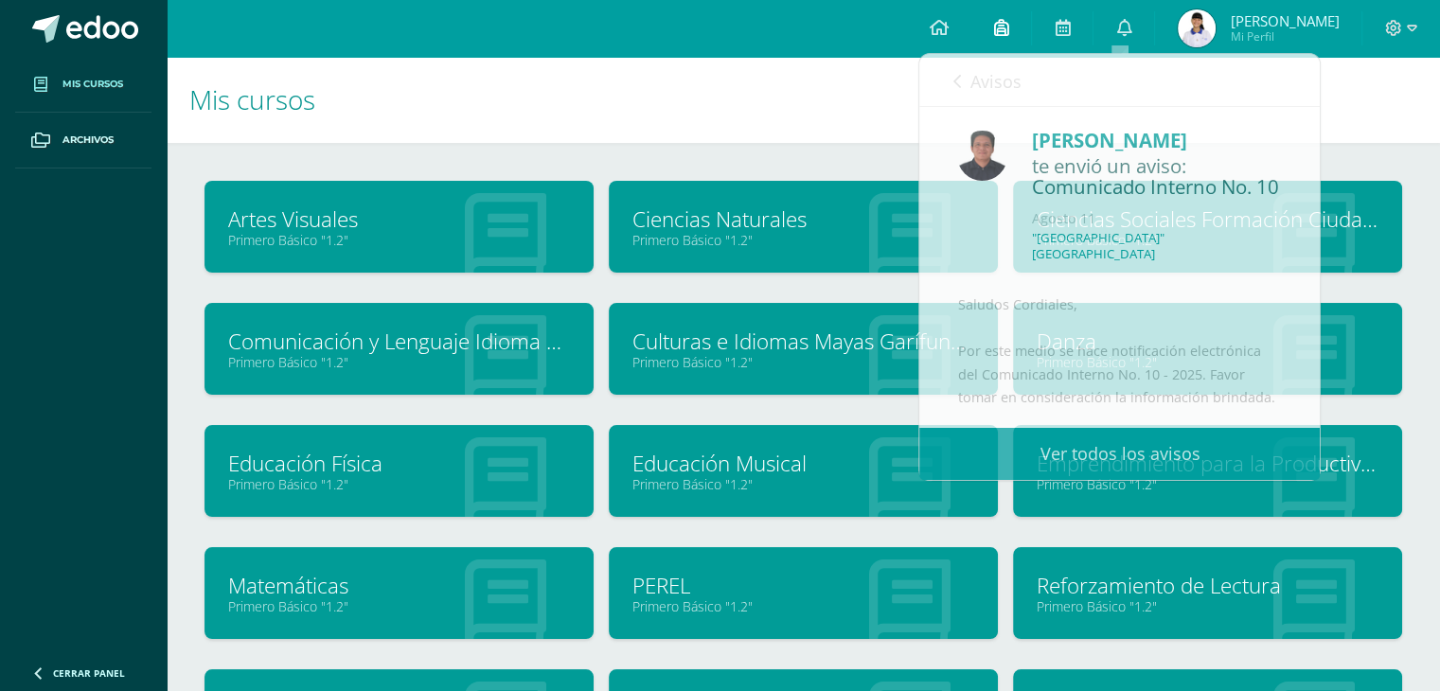
click at [985, 43] on link at bounding box center [1001, 28] width 61 height 57
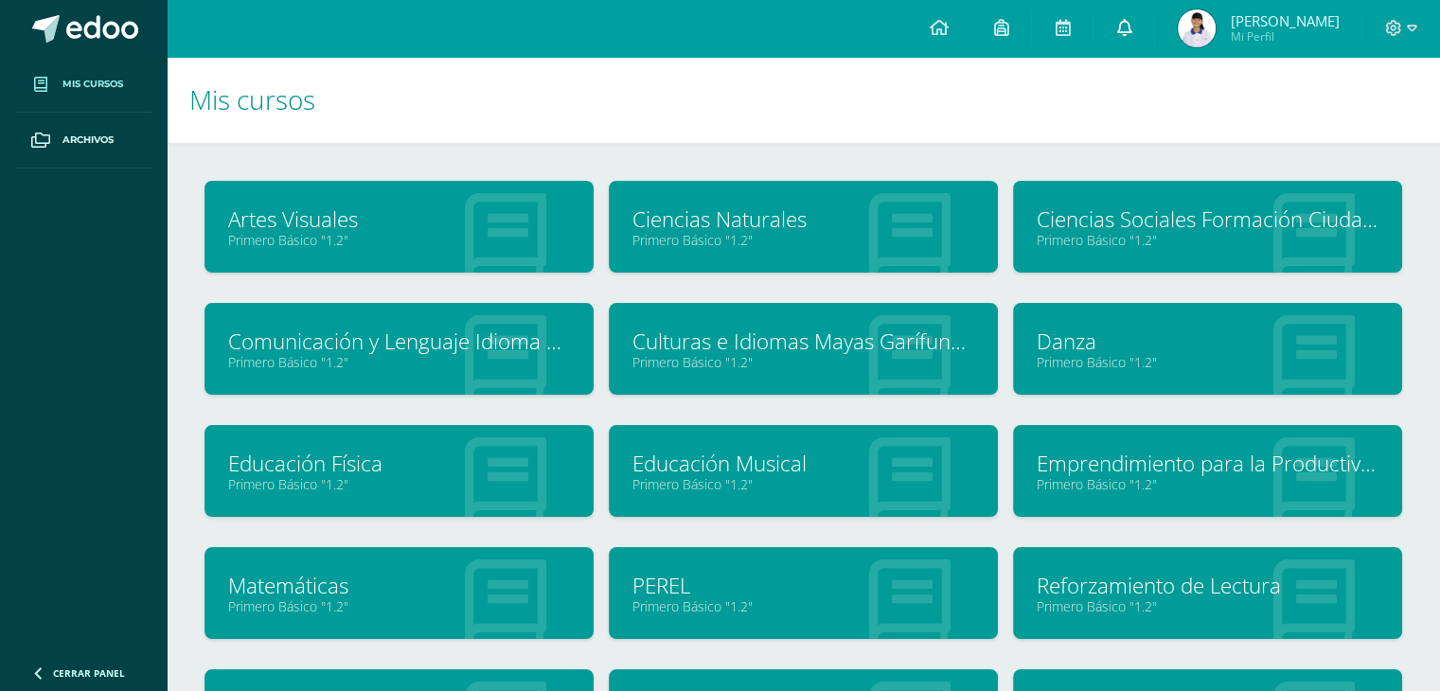
click at [1121, 8] on link at bounding box center [1124, 28] width 61 height 57
click at [929, 27] on icon at bounding box center [938, 27] width 19 height 17
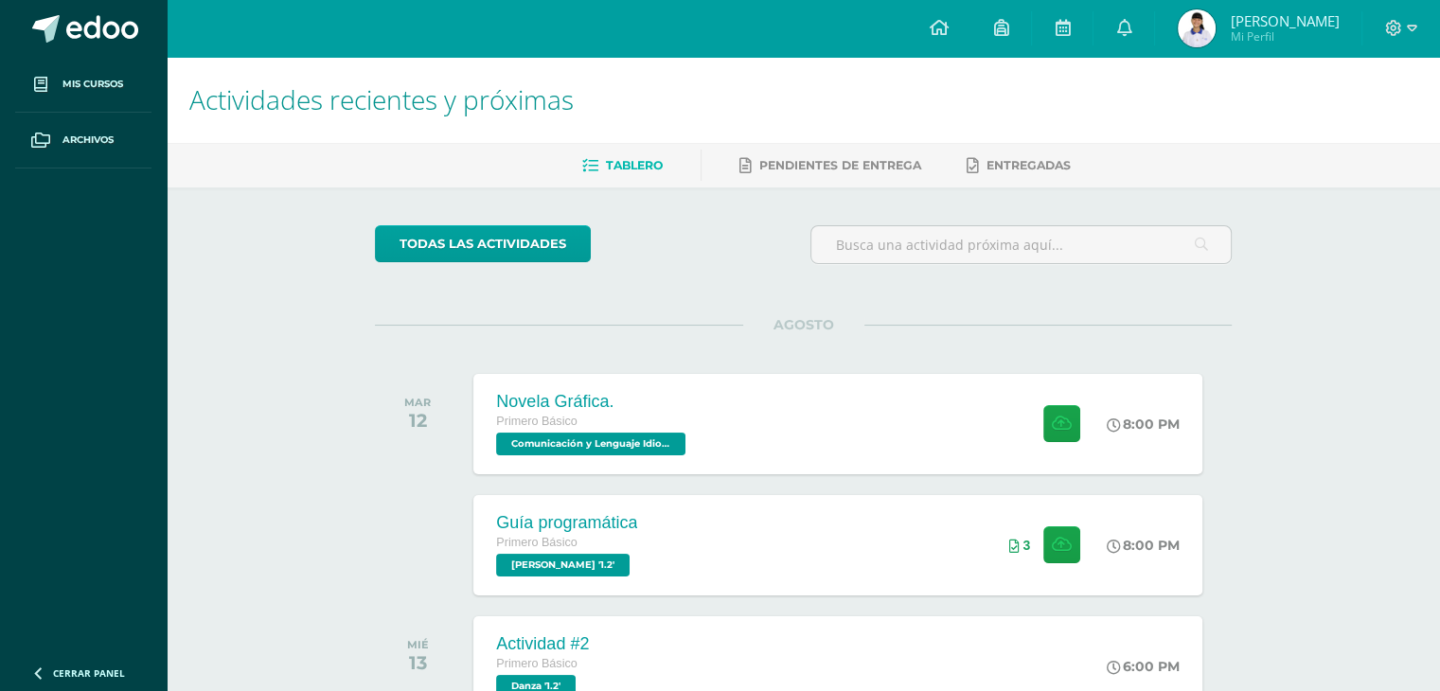
drag, startPoint x: 0, startPoint y: 0, endPoint x: 1253, endPoint y: 92, distance: 1256.2
click at [1253, 92] on h1 "Actividades recientes y próximas" at bounding box center [803, 100] width 1228 height 86
click at [1121, 27] on icon at bounding box center [1123, 27] width 15 height 17
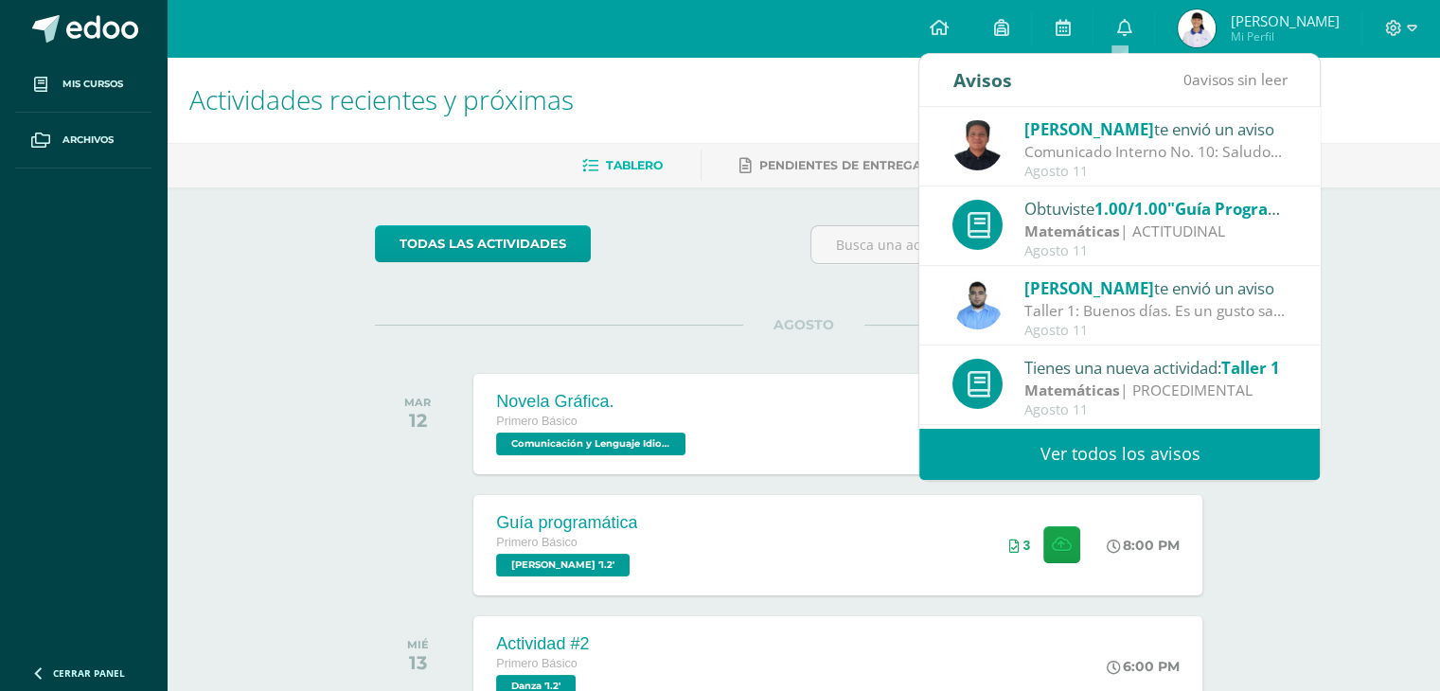
click at [1129, 148] on div "Comunicado Interno No. 10: Saludos Cordiales, Por este medio se hace notificaci…" at bounding box center [1156, 152] width 263 height 22
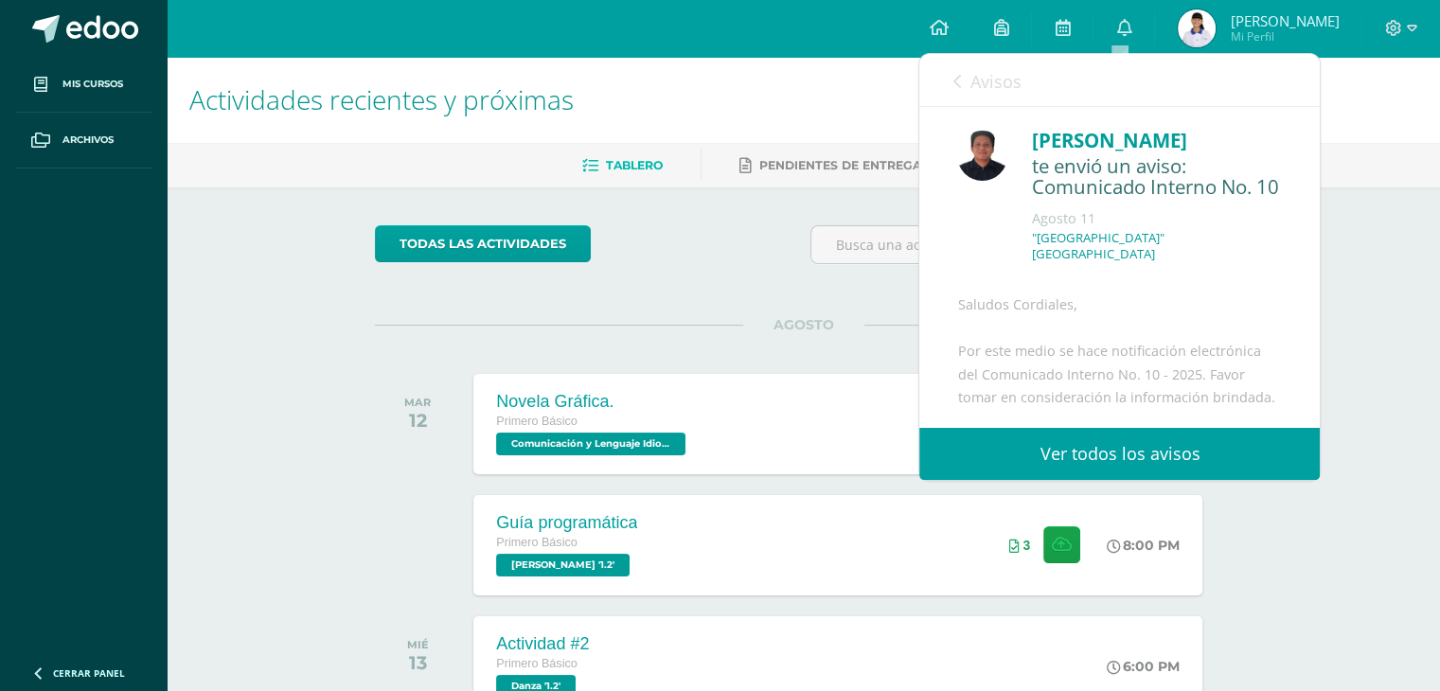
click at [1080, 440] on link "Ver todos los avisos" at bounding box center [1120, 454] width 401 height 52
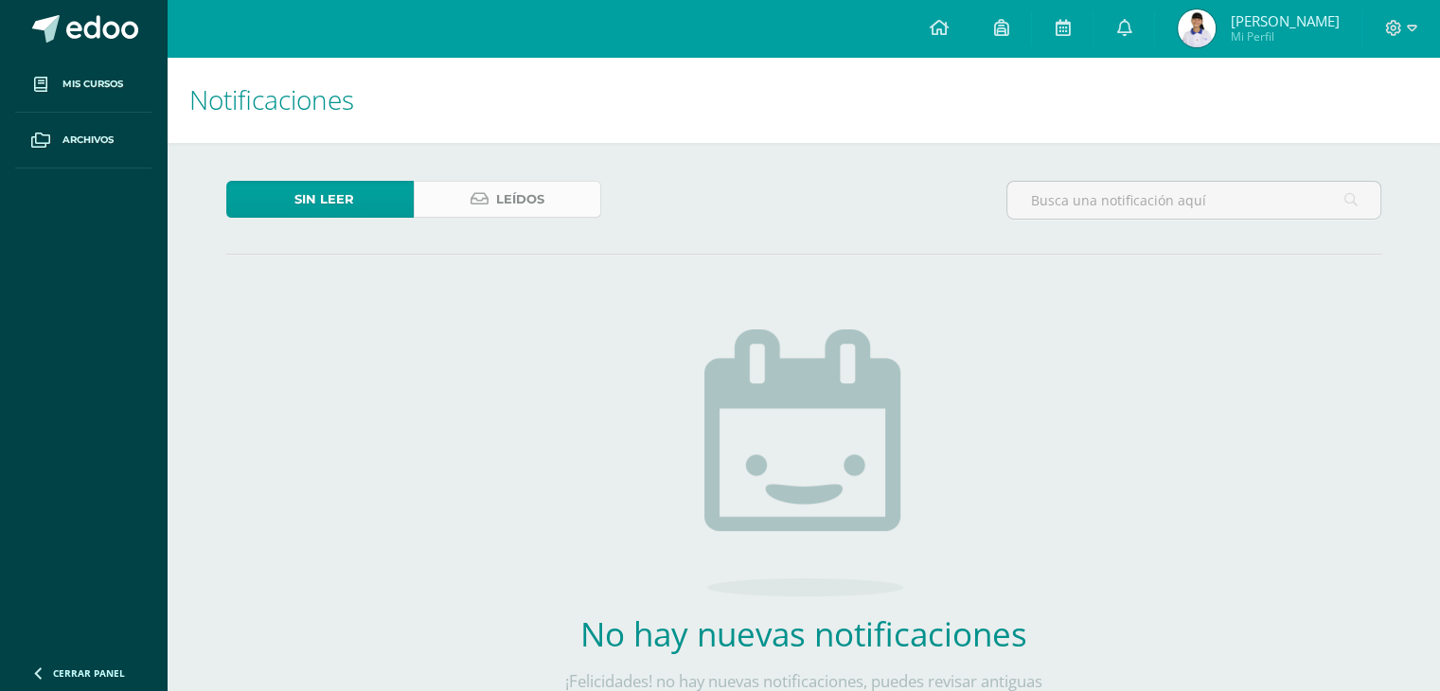
click at [536, 197] on span "Leídos" at bounding box center [520, 199] width 48 height 35
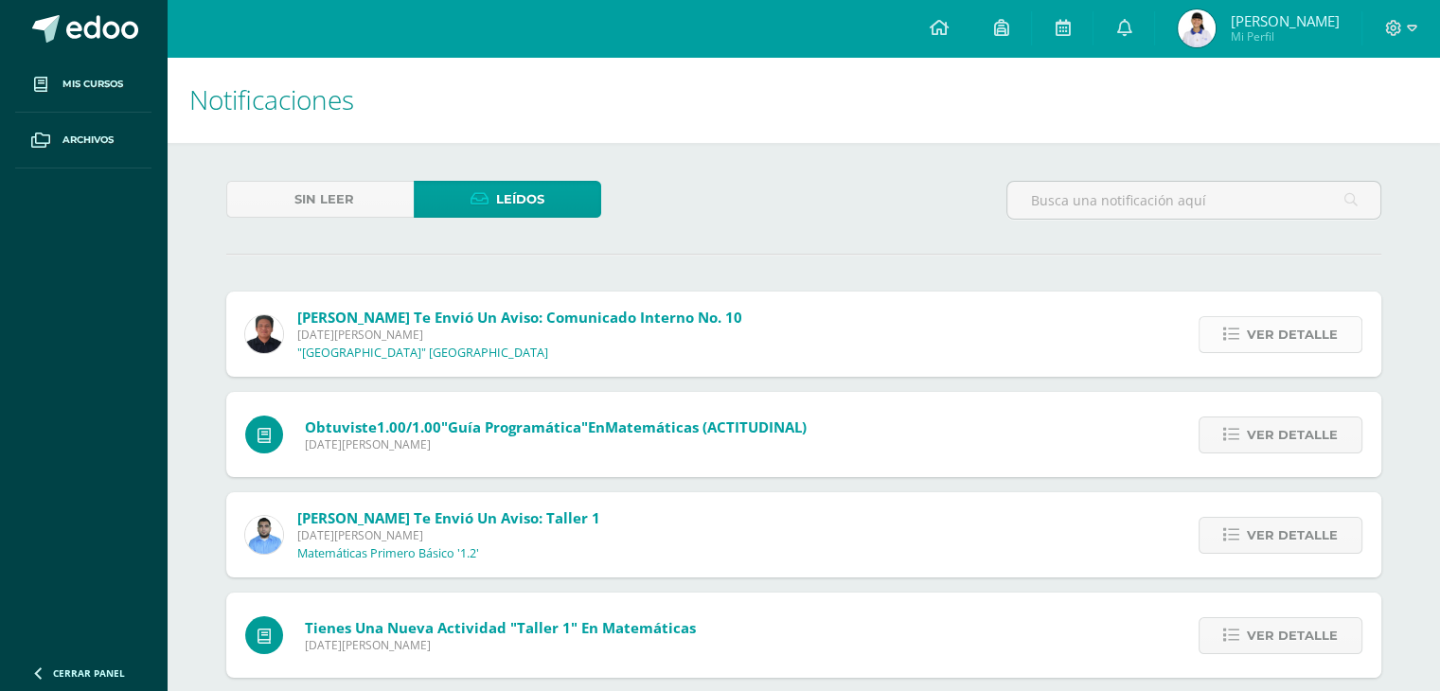
click at [1243, 325] on link "Ver detalle" at bounding box center [1281, 334] width 164 height 37
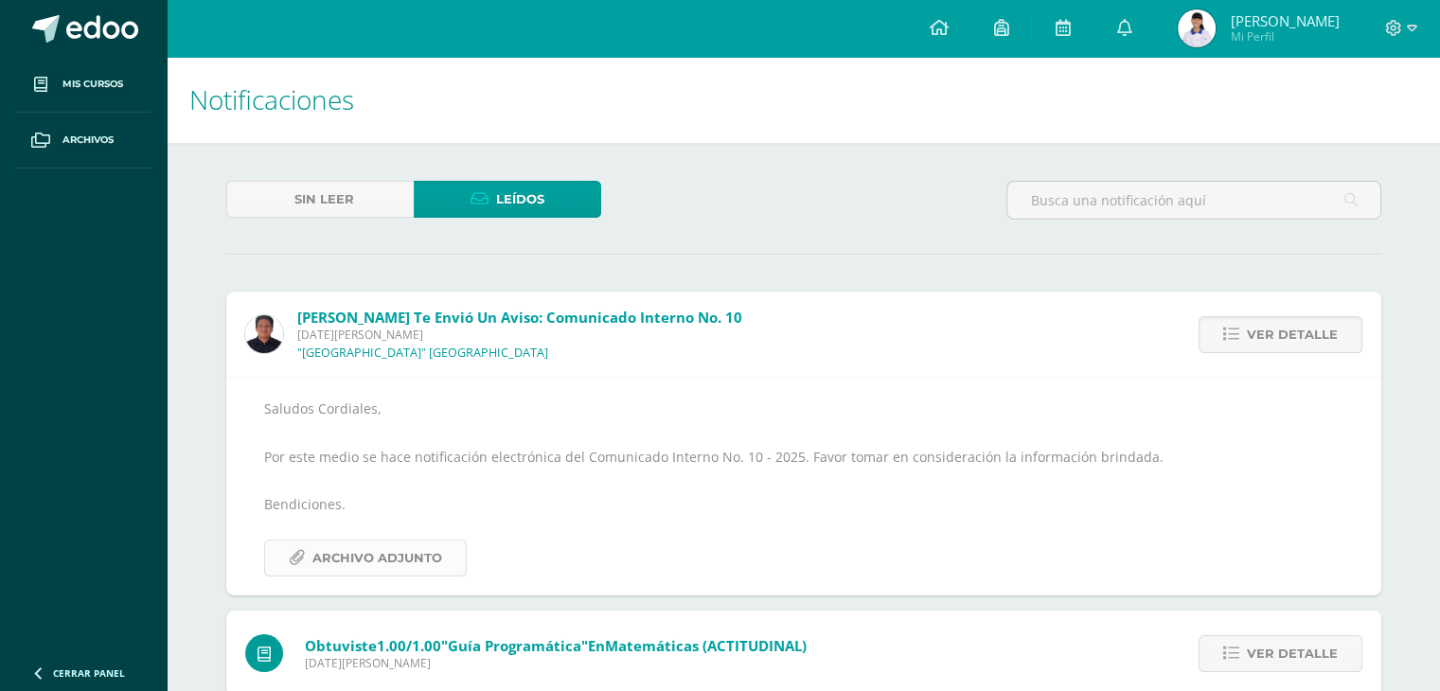
click at [367, 551] on span "Archivo Adjunto" at bounding box center [377, 558] width 130 height 35
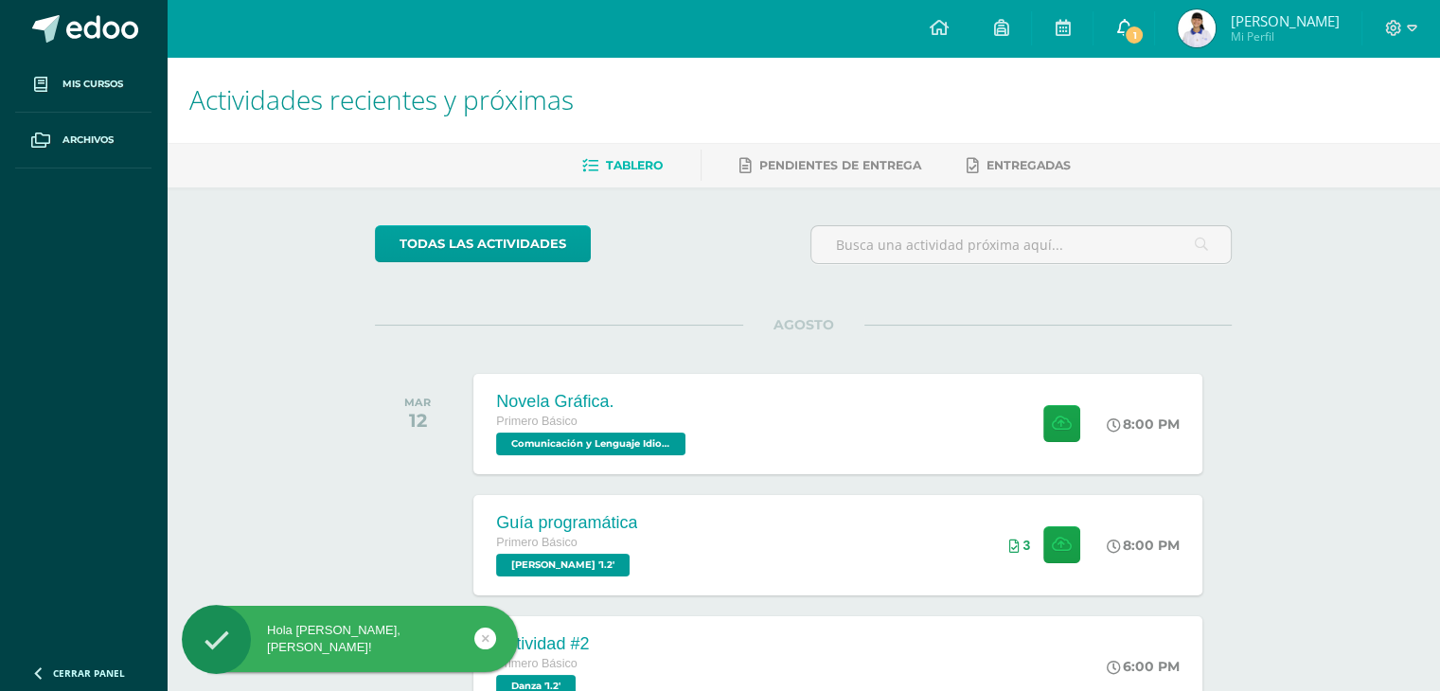
click at [1116, 46] on link "1" at bounding box center [1124, 28] width 61 height 57
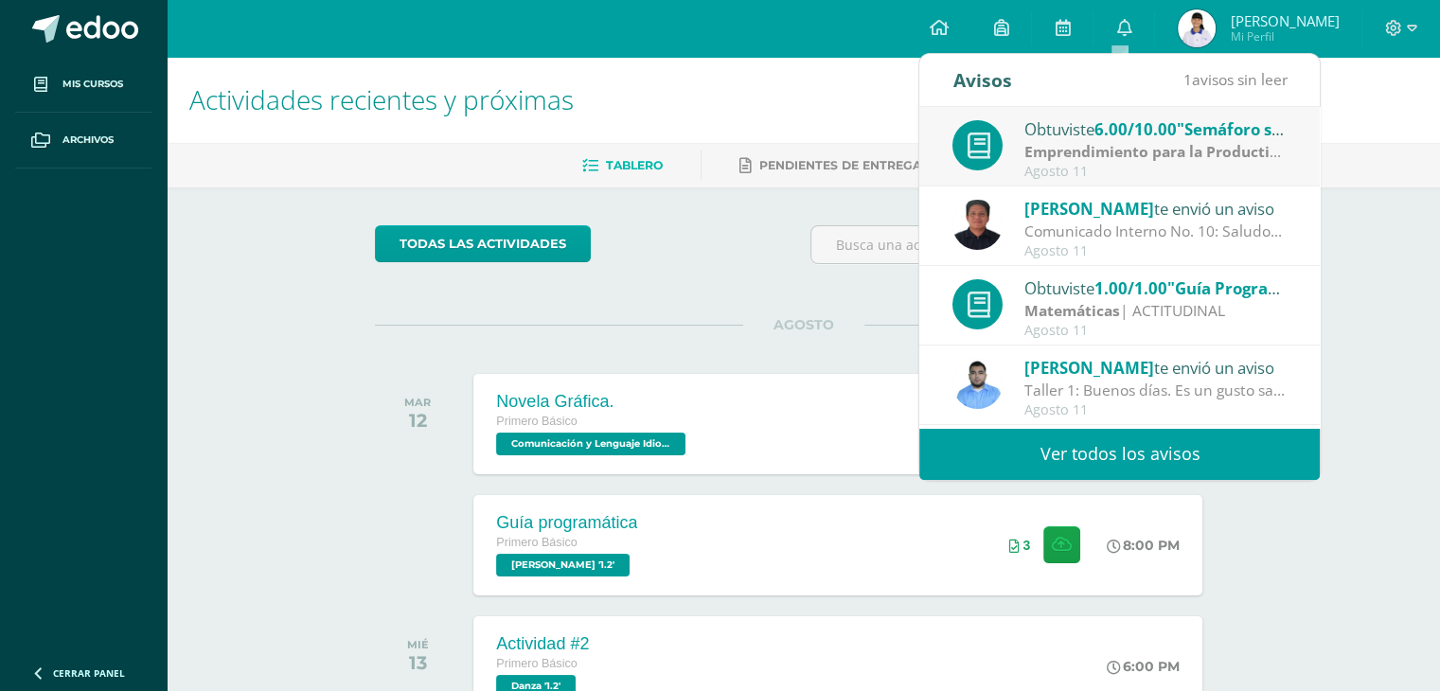
click at [1122, 444] on link "Ver todos los avisos" at bounding box center [1120, 454] width 401 height 52
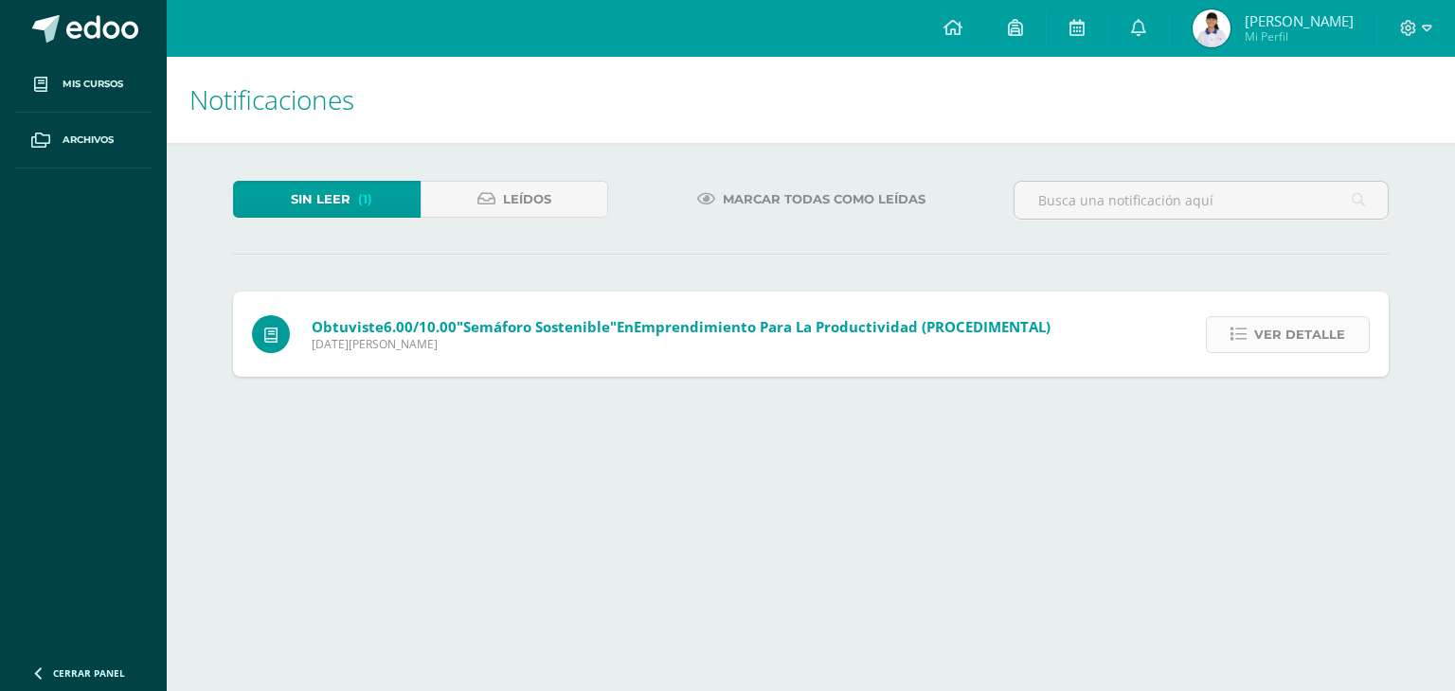
click at [1268, 322] on span "Ver detalle" at bounding box center [1299, 334] width 91 height 35
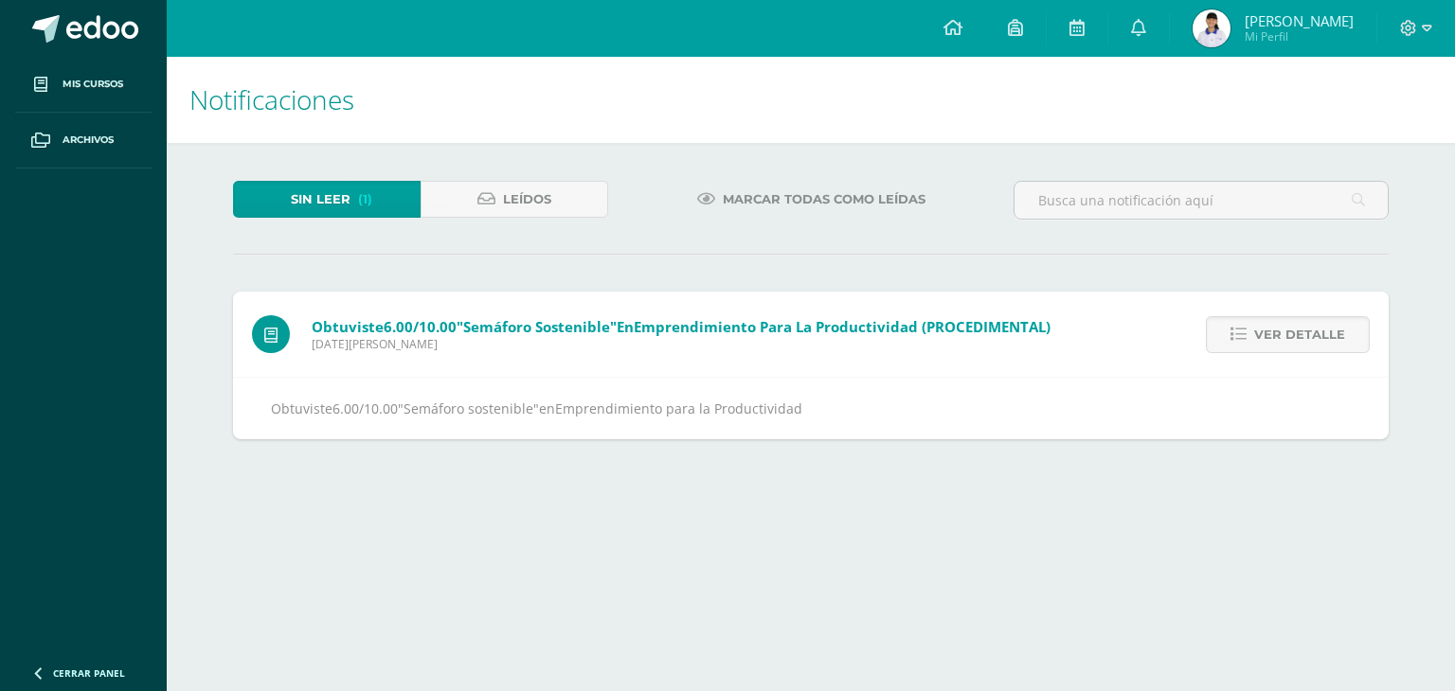
click at [1271, 29] on span "Mi Perfil" at bounding box center [1298, 36] width 109 height 16
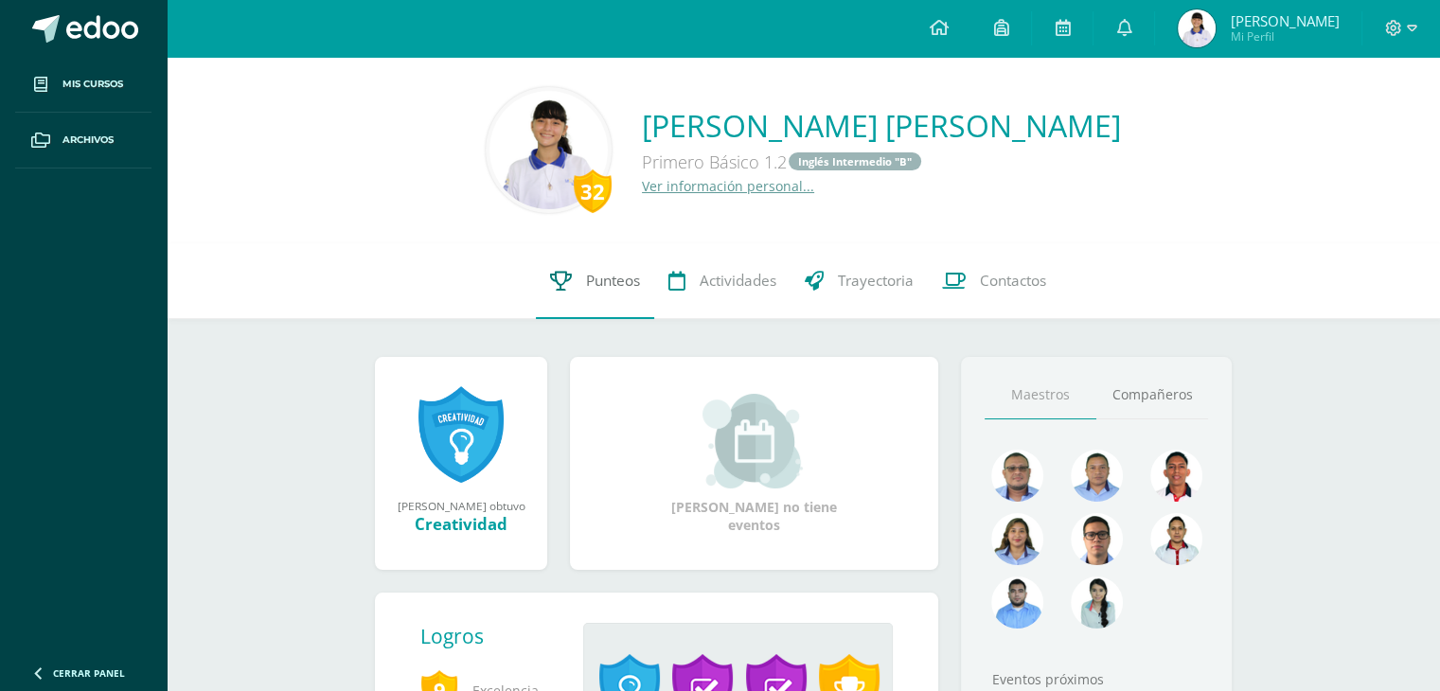
click at [595, 271] on span "Punteos" at bounding box center [613, 281] width 54 height 20
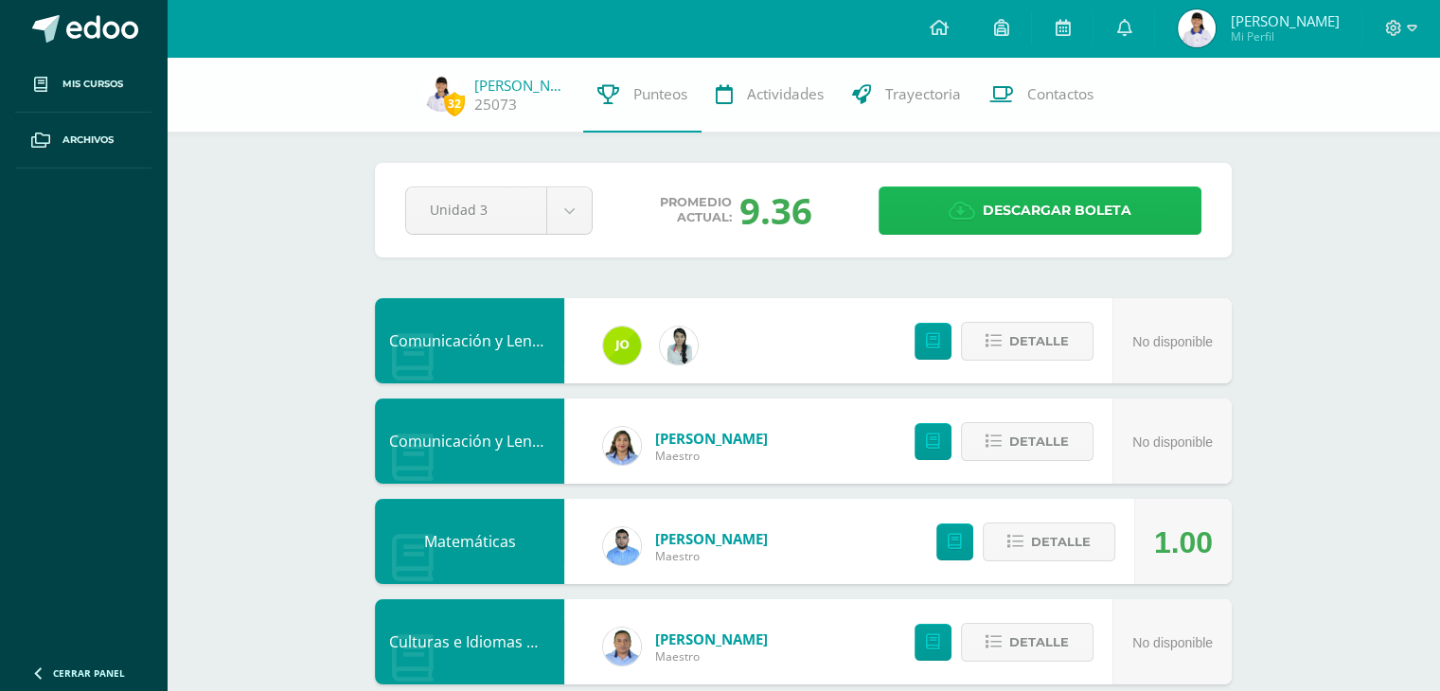
click at [1025, 194] on span "Descargar boleta" at bounding box center [1057, 210] width 149 height 46
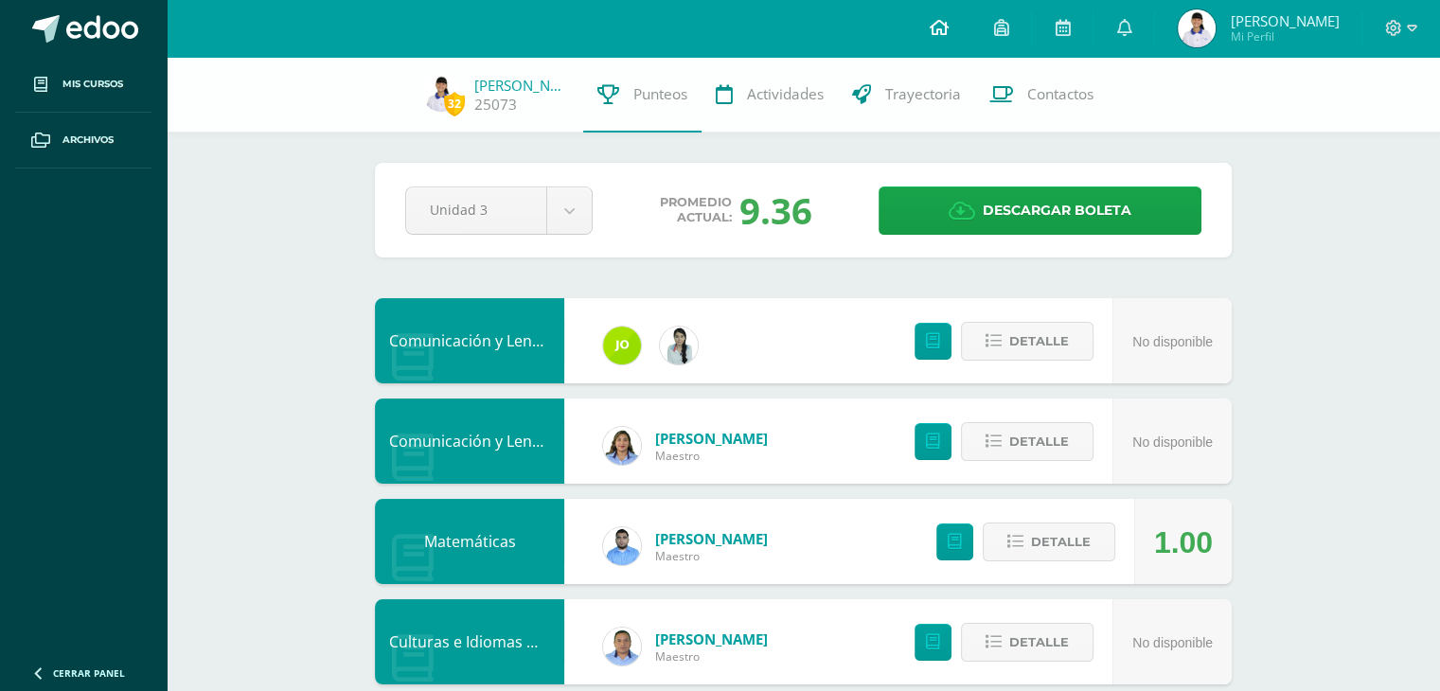
click at [947, 31] on link at bounding box center [938, 28] width 64 height 57
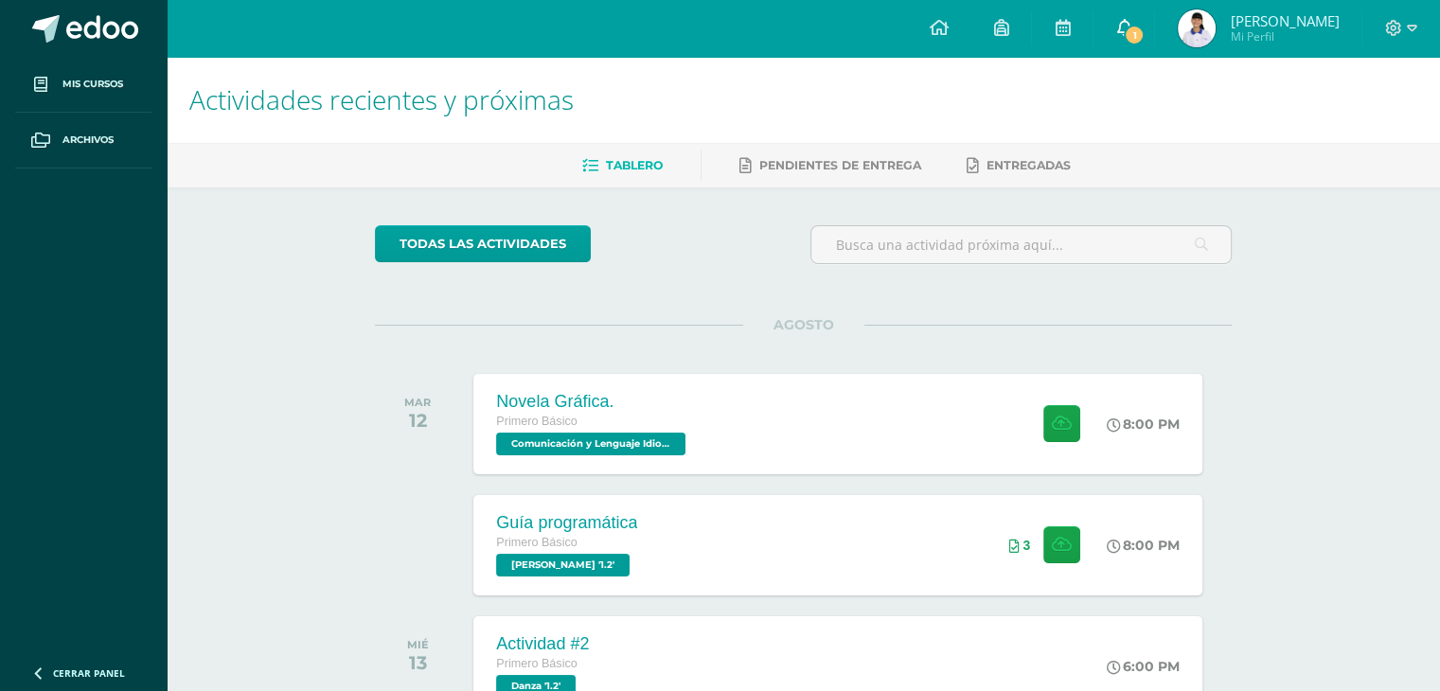
click at [1131, 32] on span "1" at bounding box center [1134, 35] width 21 height 21
click at [642, 445] on span "Comunicación y Lenguaje Idioma Español '1.2'" at bounding box center [588, 444] width 191 height 23
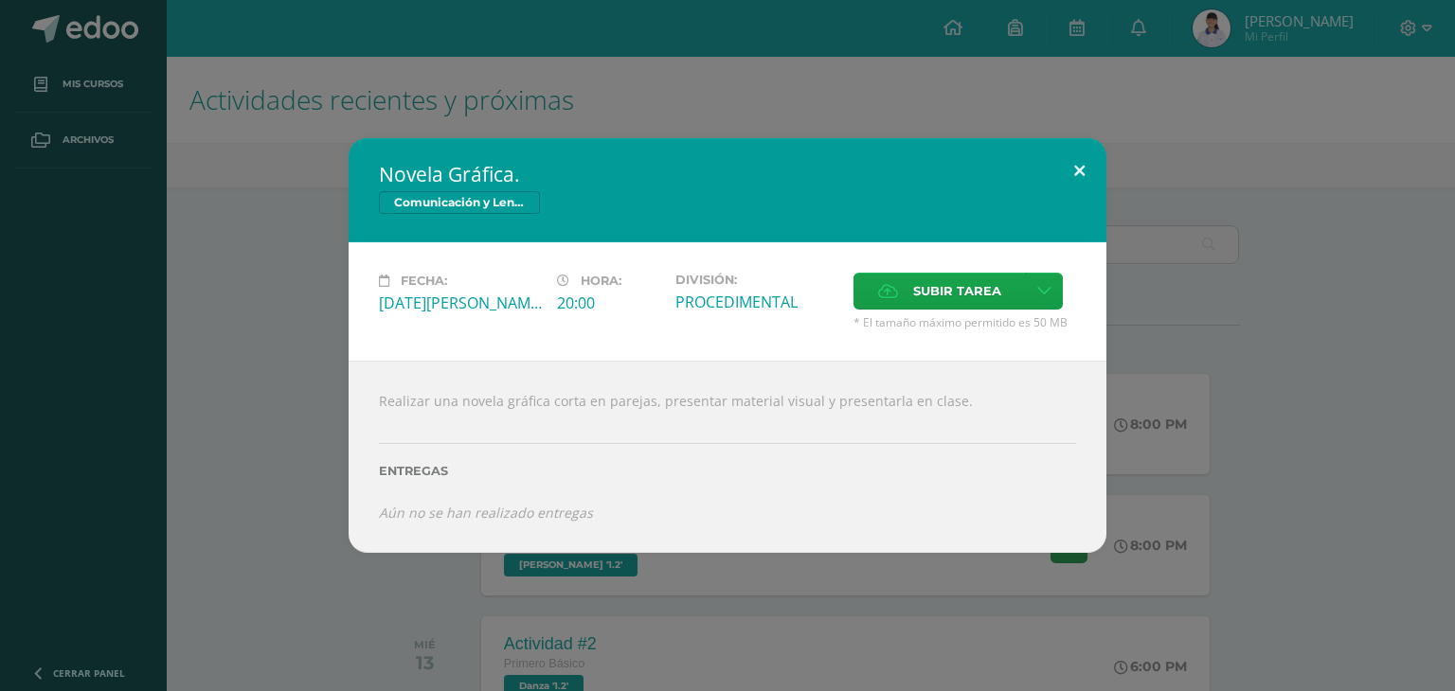
click at [1074, 174] on button at bounding box center [1079, 170] width 54 height 64
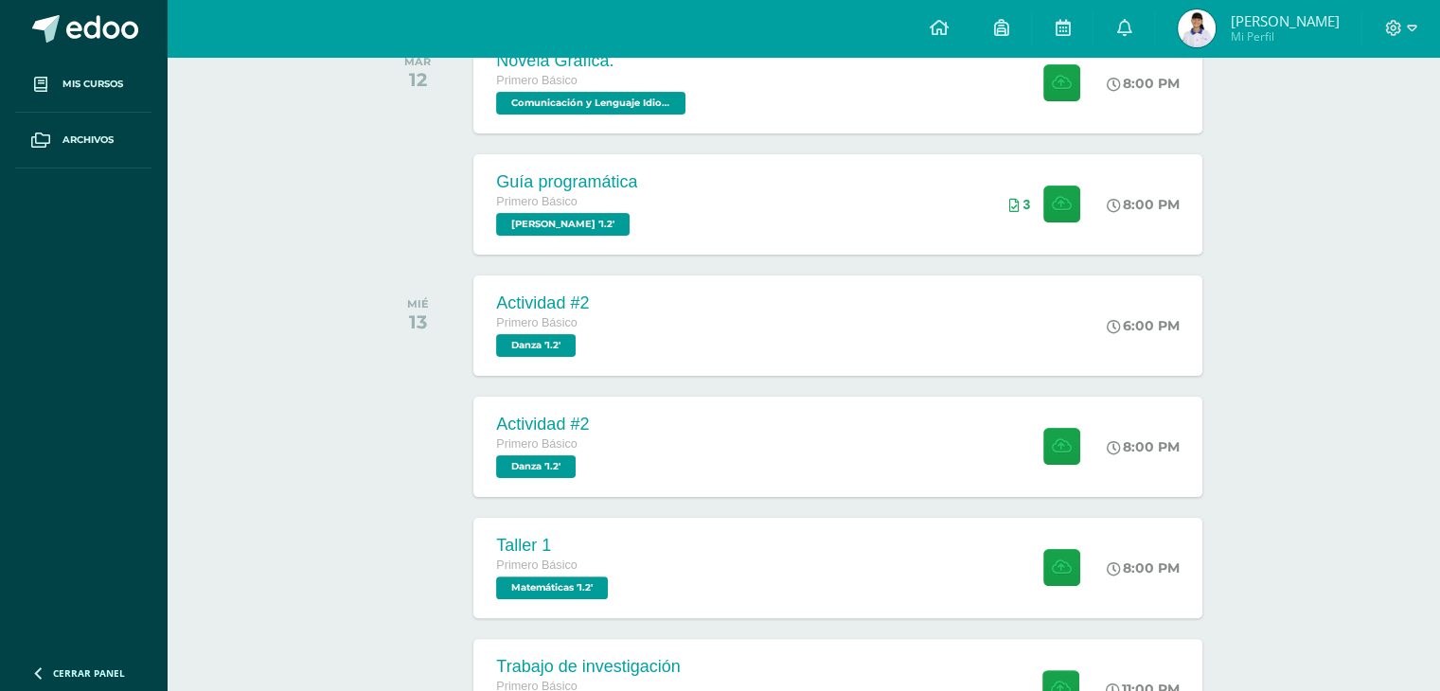
scroll to position [353, 0]
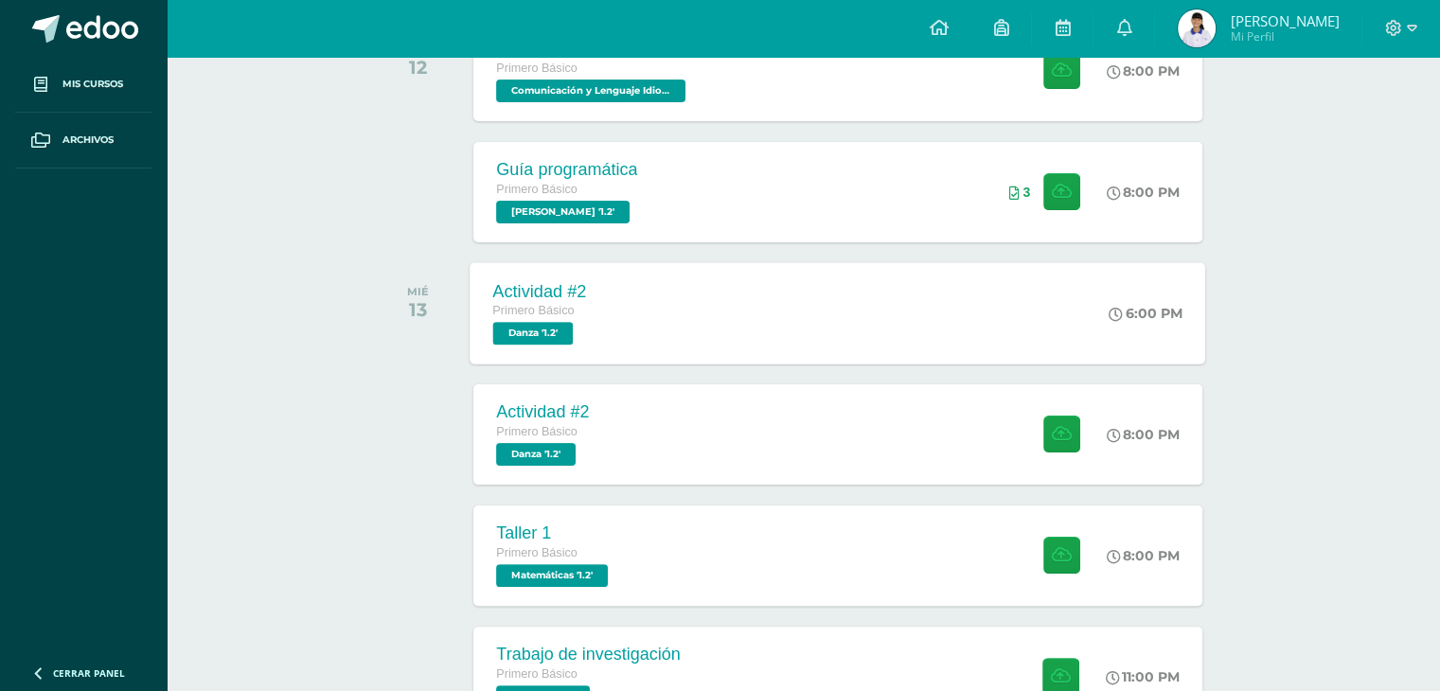
click at [540, 332] on span "Danza '1.2'" at bounding box center [533, 333] width 80 height 23
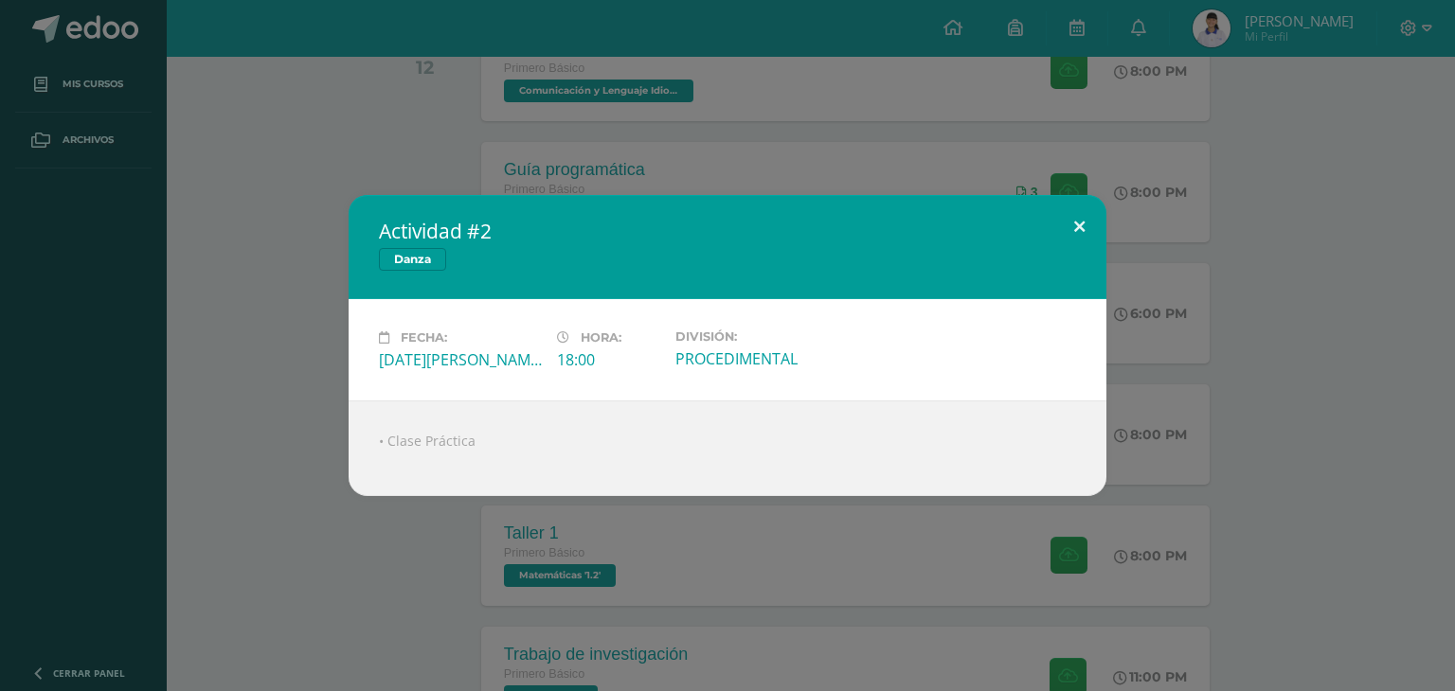
click at [1070, 216] on button at bounding box center [1079, 227] width 54 height 64
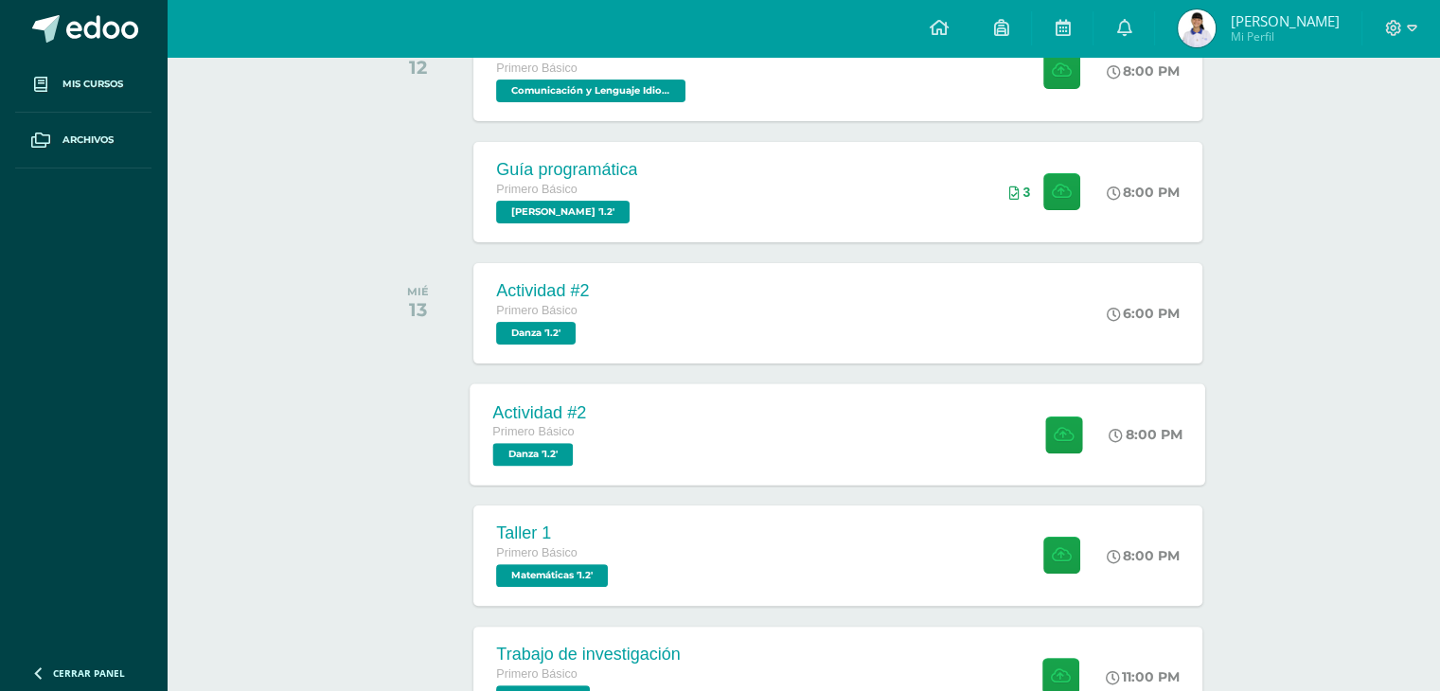
click at [545, 463] on span "Danza '1.2'" at bounding box center [533, 454] width 80 height 23
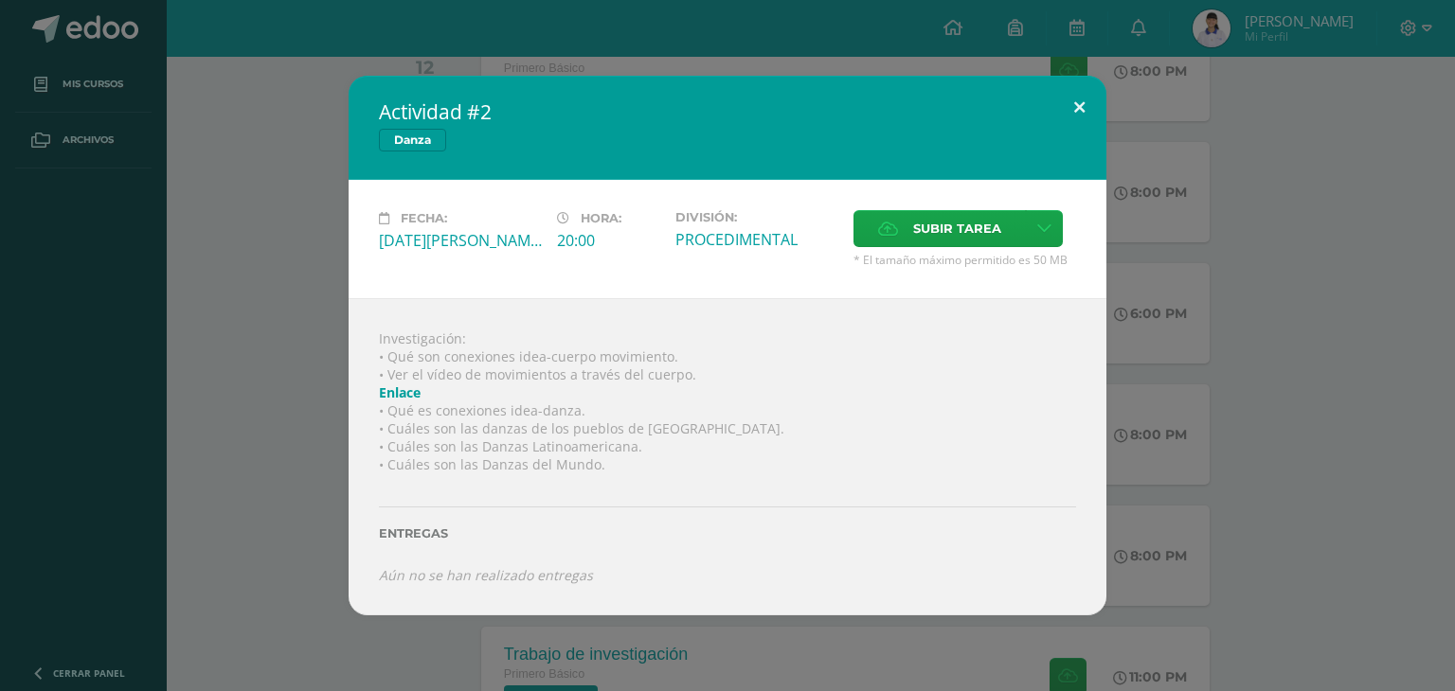
click at [1082, 103] on button at bounding box center [1079, 108] width 54 height 64
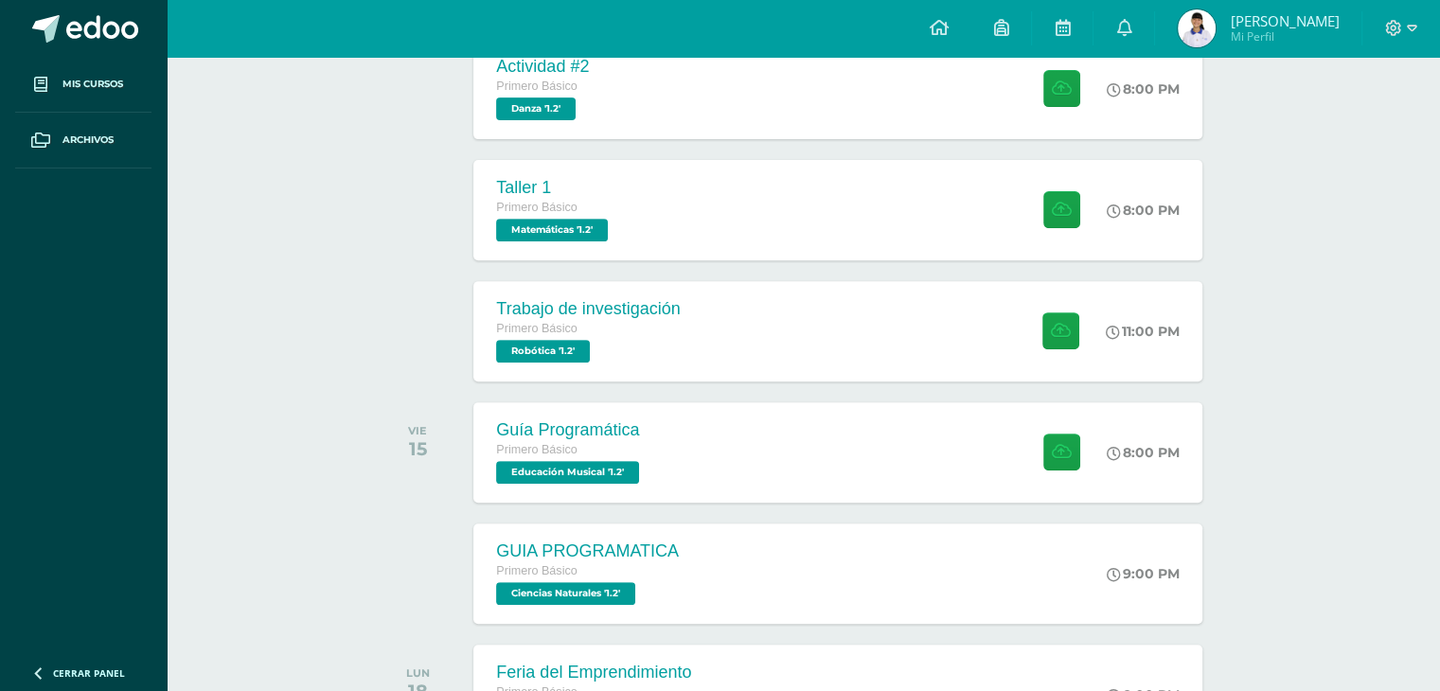
scroll to position [711, 0]
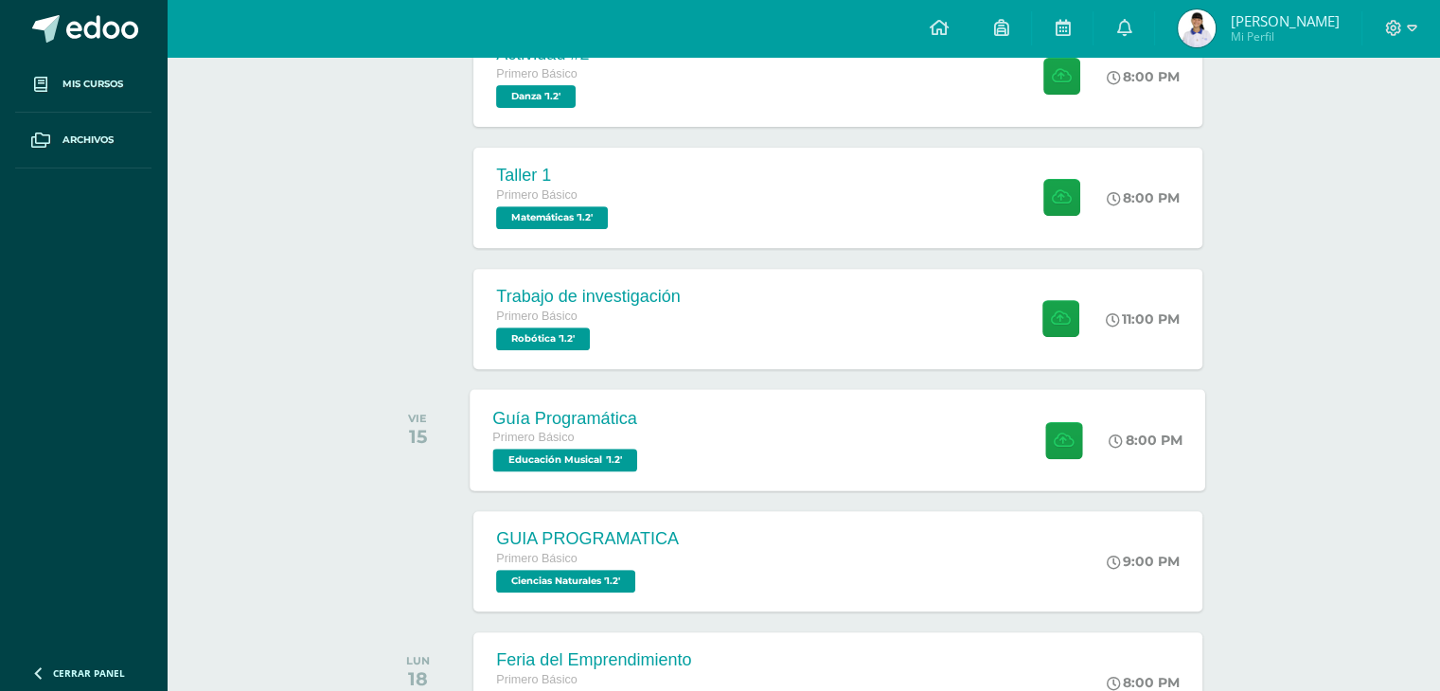
click at [546, 458] on span "Educación Musical '1.2'" at bounding box center [565, 460] width 145 height 23
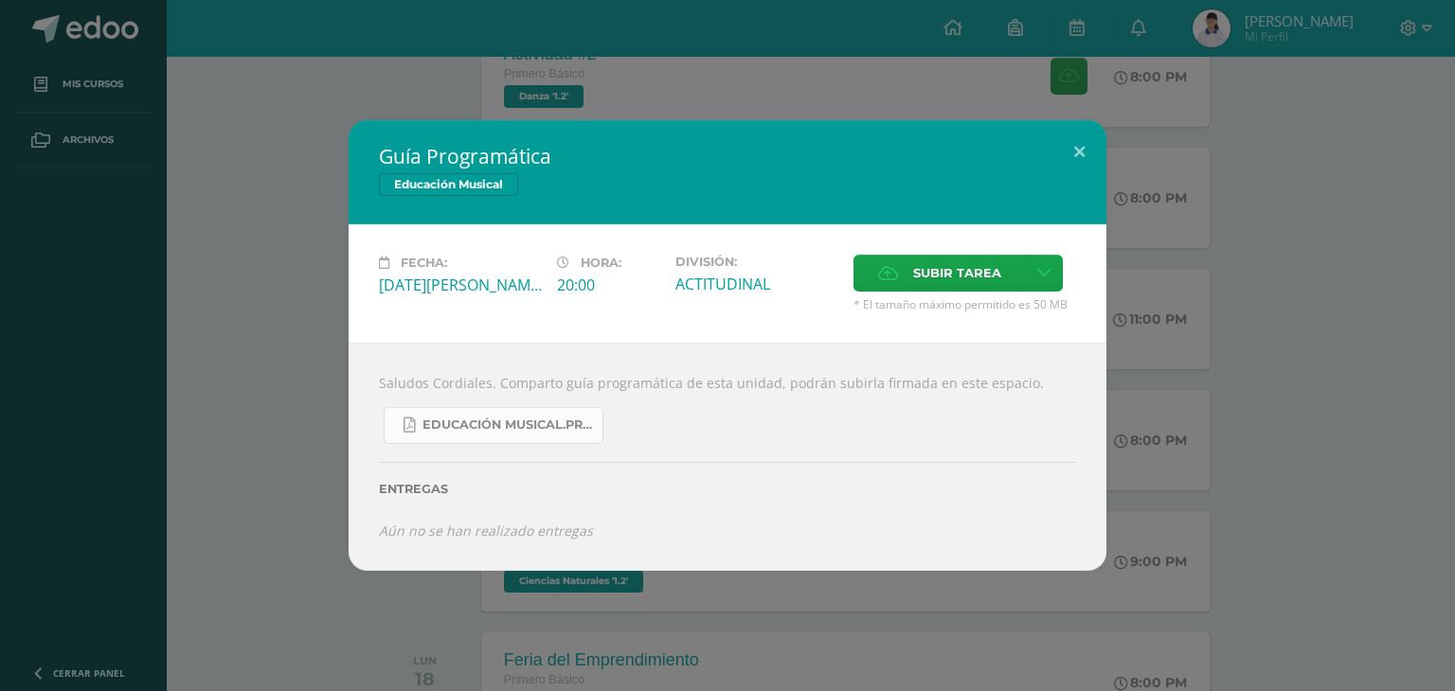
click at [527, 421] on span "Educación Musical.Primero básico..pdf" at bounding box center [507, 425] width 170 height 15
click at [1087, 155] on button at bounding box center [1079, 152] width 54 height 64
